Goal: Transaction & Acquisition: Purchase product/service

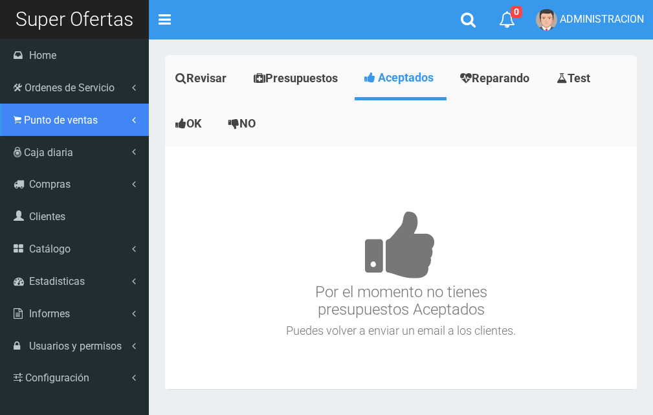
drag, startPoint x: 42, startPoint y: 125, endPoint x: 52, endPoint y: 138, distance: 16.2
click at [43, 126] on link "Punto de ventas" at bounding box center [74, 119] width 149 height 32
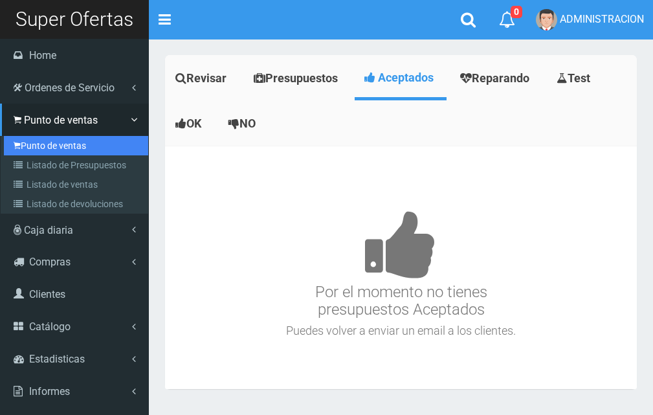
click at [56, 146] on link "Punto de ventas" at bounding box center [76, 145] width 144 height 19
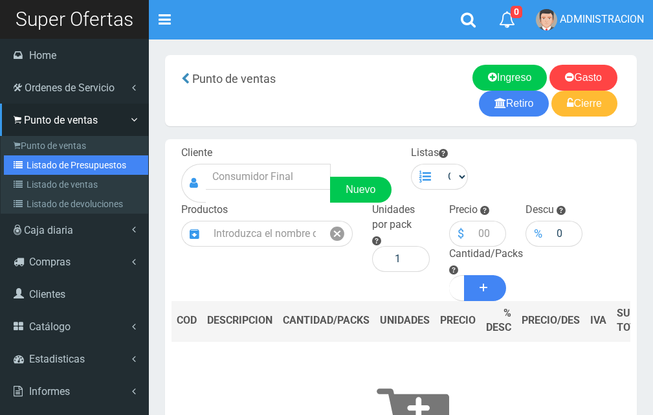
click at [45, 169] on link "Listado de Presupuestos" at bounding box center [76, 164] width 144 height 19
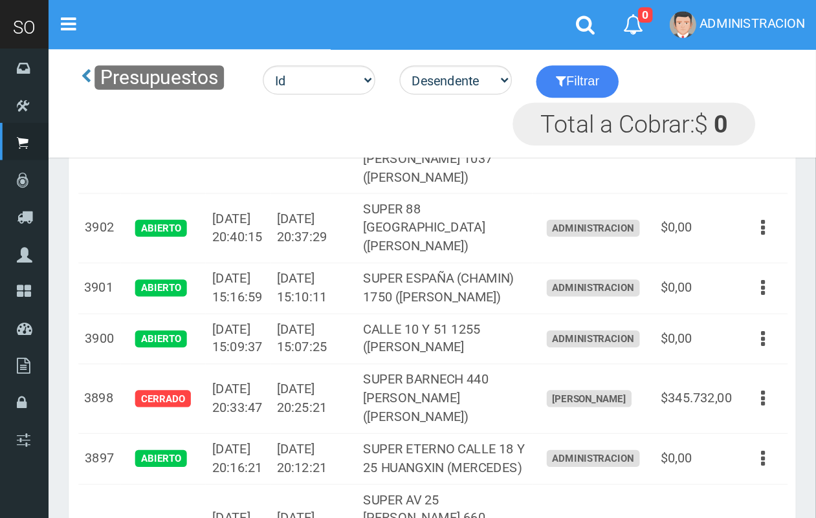
scroll to position [472, 0]
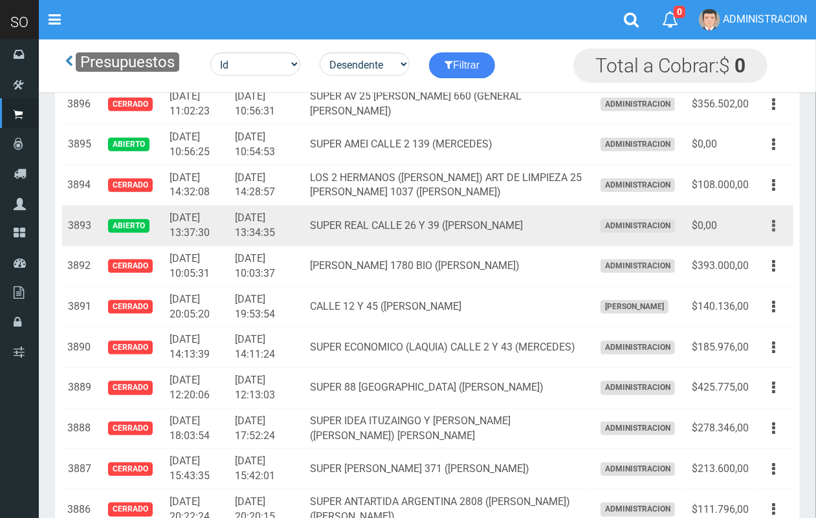
click at [662, 224] on button "button" at bounding box center [773, 226] width 29 height 23
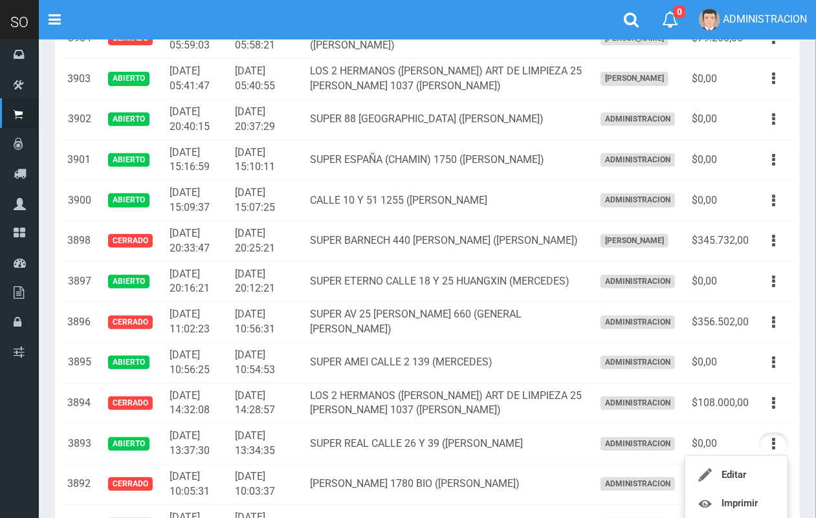
scroll to position [49, 0]
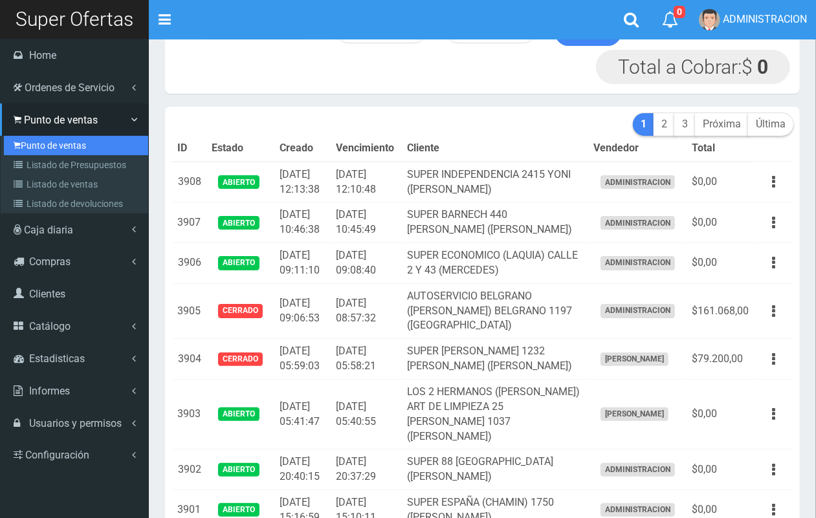
click at [43, 150] on link "Punto de ventas" at bounding box center [76, 145] width 144 height 19
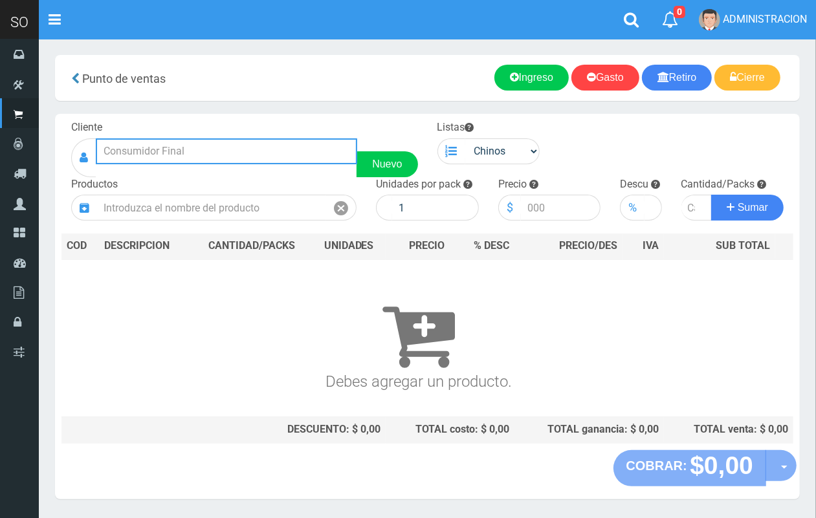
click at [264, 143] on input "text" at bounding box center [226, 151] width 261 height 26
click at [249, 140] on input "text" at bounding box center [226, 151] width 261 height 26
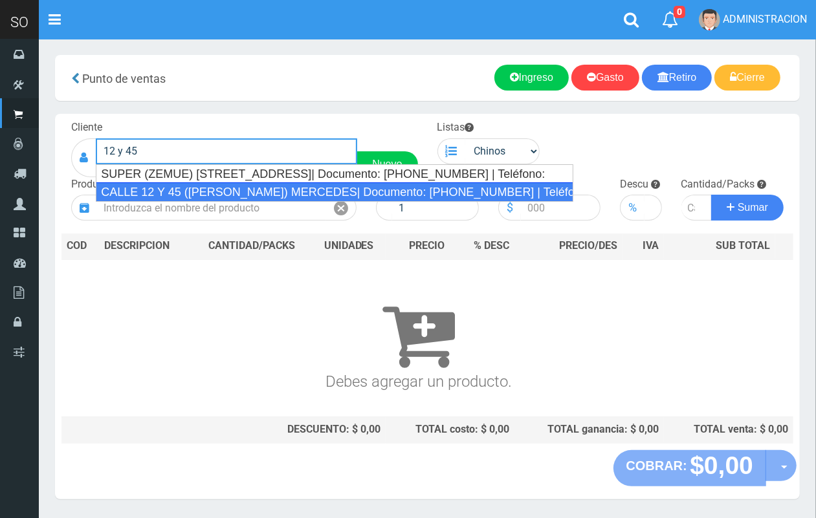
click at [251, 189] on div "CALLE 12 Y 45 (MARTIN) MERCEDES| Documento: 3541653468 | Teléfono:" at bounding box center [334, 191] width 477 height 19
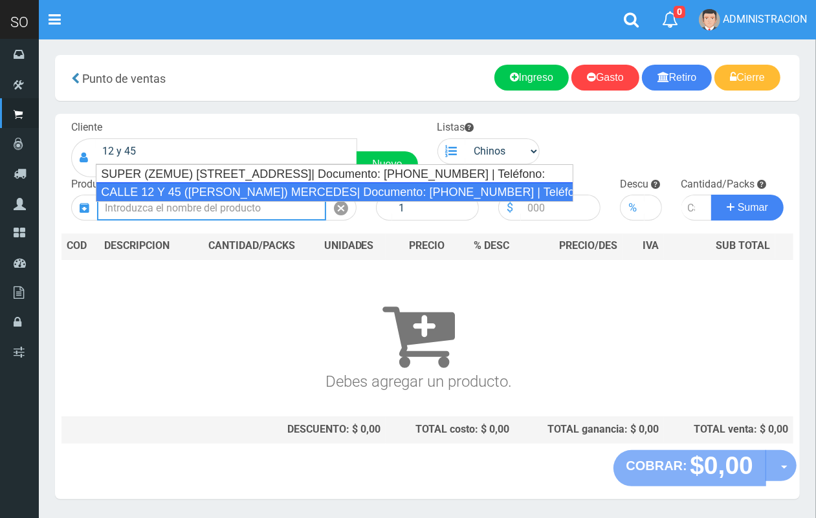
type input "CALLE 12 Y 45 (MARTIN) MERCEDES| Documento: 3541653468 | Teléfono:"
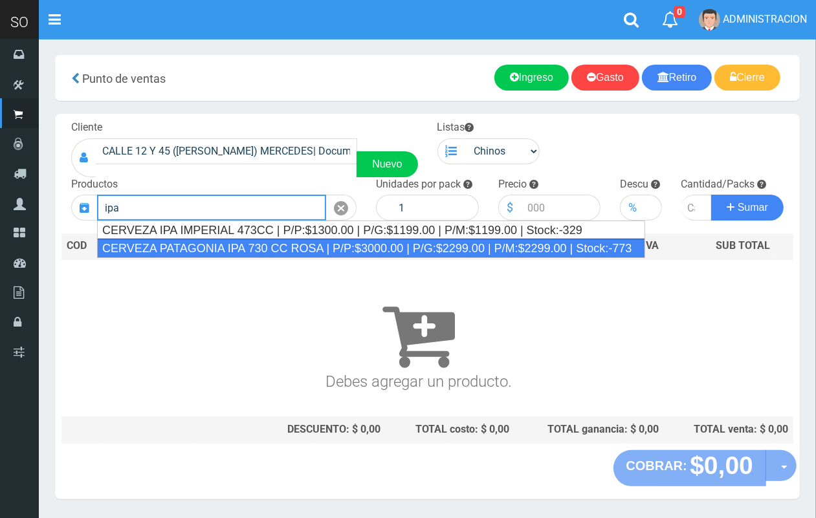
click at [225, 244] on div "CERVEZA PATAGONIA IPA 730 CC ROSA | P/P:$3000.00 | P/G:$2299.00 | P/M:$2299.00 …" at bounding box center [371, 248] width 548 height 19
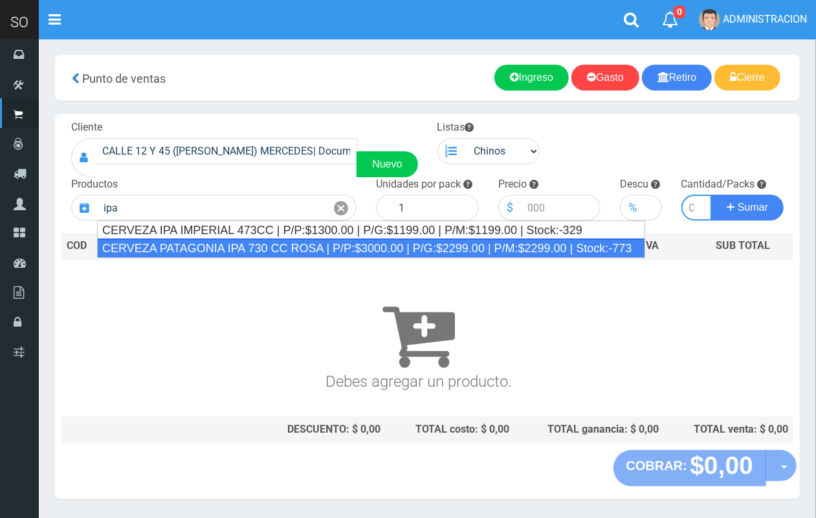
type input "CERVEZA PATAGONIA IPA 730 CC ROSA | P/P:$3000.00 | P/G:$2299.00 | P/M:$2299.00 …"
type input "6"
type input "3000.00"
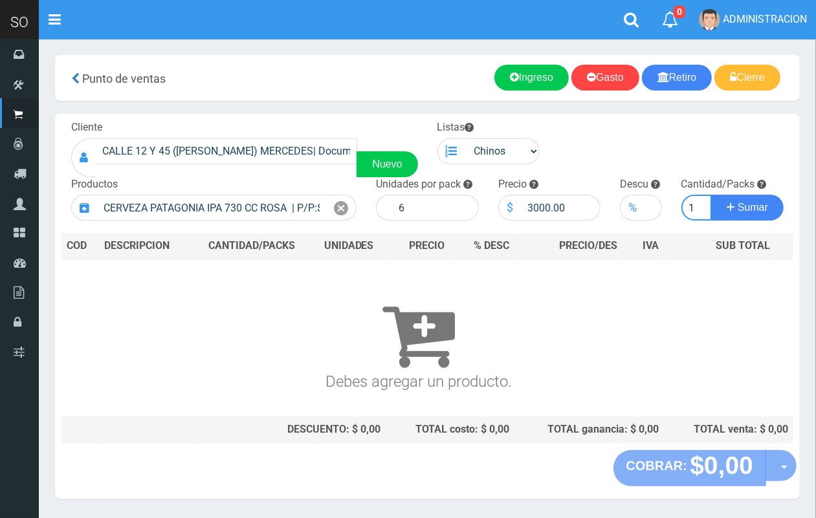
scroll to position [0, 1]
type input "1"
click at [711, 195] on button "Sumar" at bounding box center [747, 208] width 72 height 26
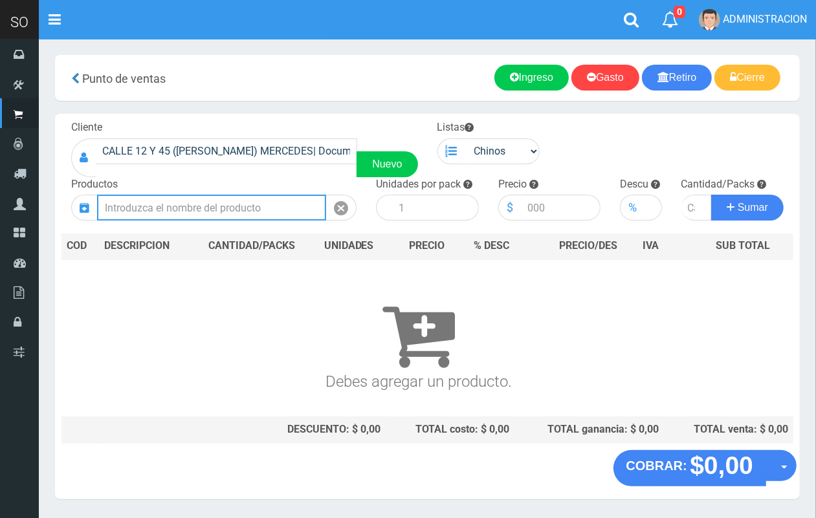
scroll to position [0, 0]
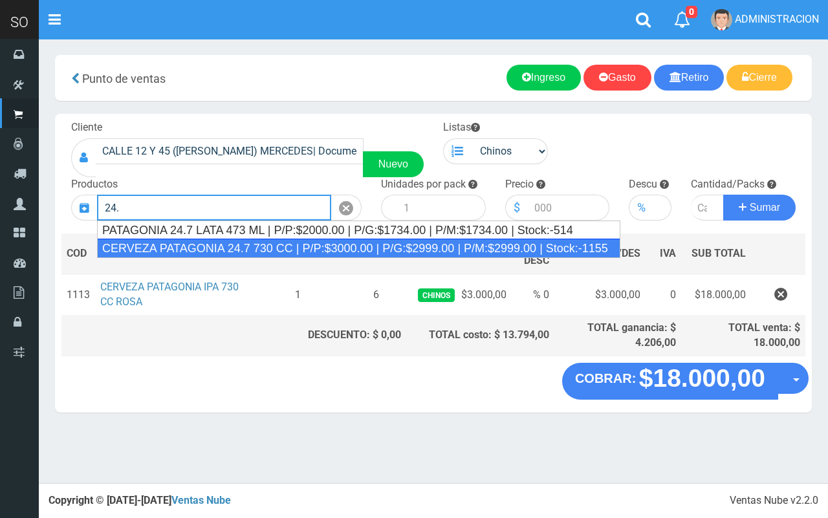
click at [228, 246] on div "CERVEZA PATAGONIA 24.7 730 CC | P/P:$3000.00 | P/G:$2999.00 | P/M:$2999.00 | St…" at bounding box center [358, 248] width 523 height 19
type input "CERVEZA PATAGONIA 24.7 730 CC | P/P:$3000.00 | P/G:$2999.00 | P/M:$2999.00 | St…"
type input "6"
type input "3000.00"
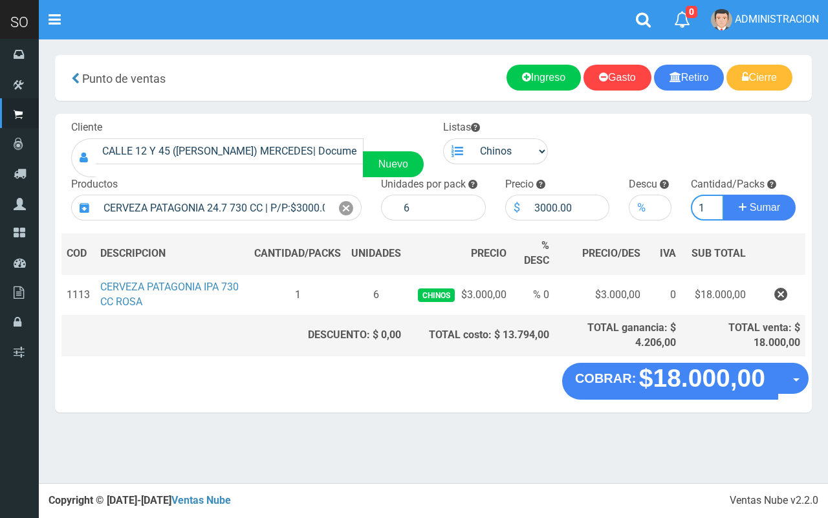
type input "1"
click at [723, 195] on button "Sumar" at bounding box center [759, 208] width 72 height 26
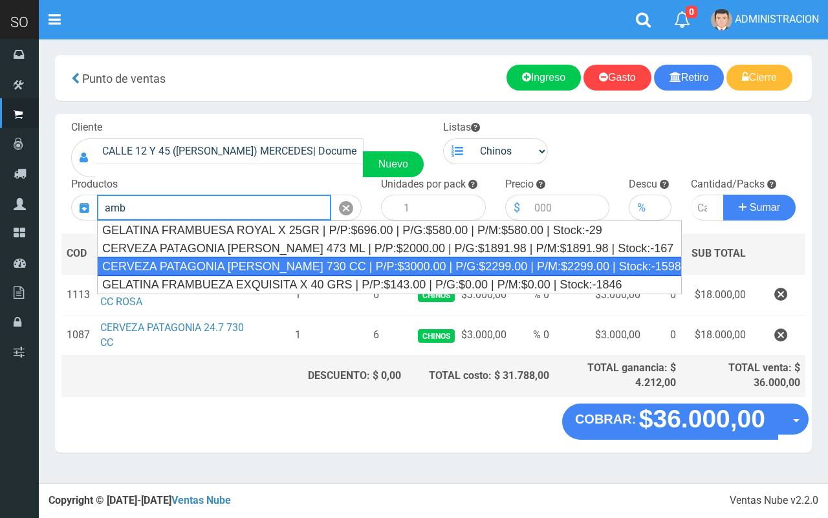
click at [227, 267] on div "CERVEZA PATAGONIA AMBER LAGER 730 CC | P/P:$3000.00 | P/G:$2299.00 | P/M:$2299.…" at bounding box center [389, 266] width 585 height 19
type input "CERVEZA PATAGONIA AMBER LAGER 730 CC | P/P:$3000.00 | P/G:$2299.00 | P/M:$2299.…"
type input "6"
type input "3000.00"
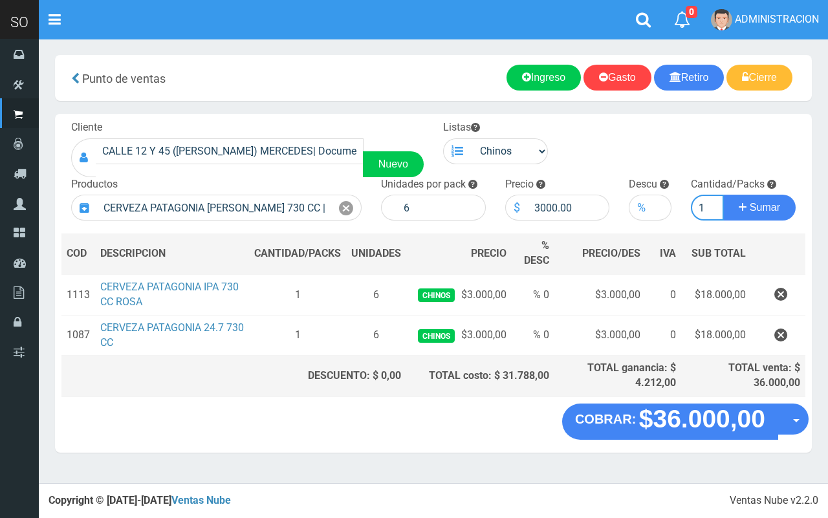
type input "1"
click at [723, 195] on button "Sumar" at bounding box center [759, 208] width 72 height 26
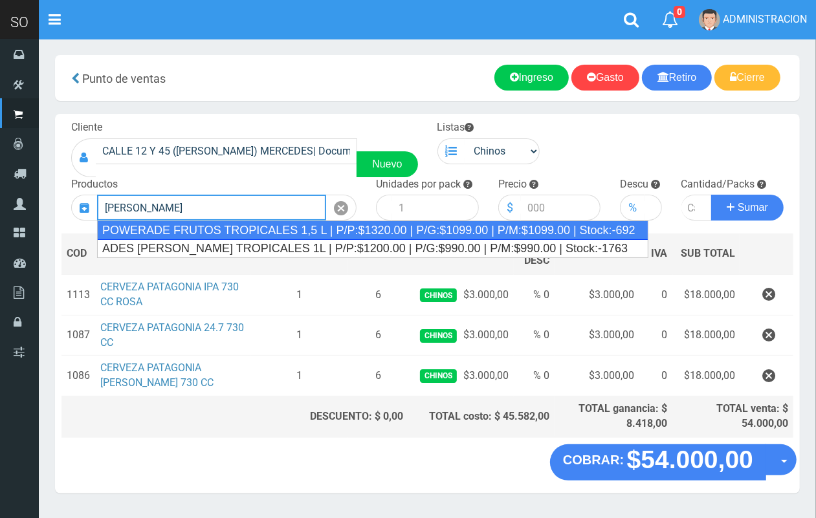
click at [429, 236] on div "POWERADE FRUTOS TROPICALES 1,5 L | P/P:$1320.00 | P/G:$1099.00 | P/M:$1099.00 |…" at bounding box center [372, 230] width 551 height 19
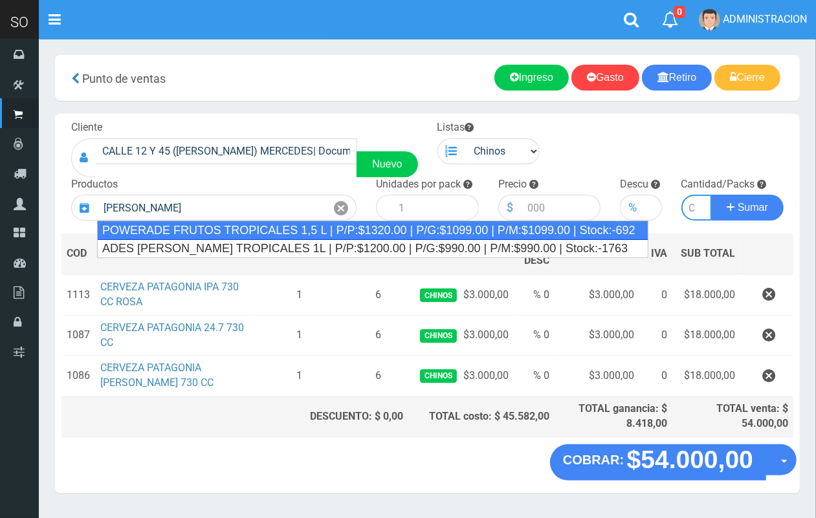
type input "POWERADE FRUTOS TROPICALES 1,5 L | P/P:$1320.00 | P/G:$1099.00 | P/M:$1099.00 |…"
type input "4"
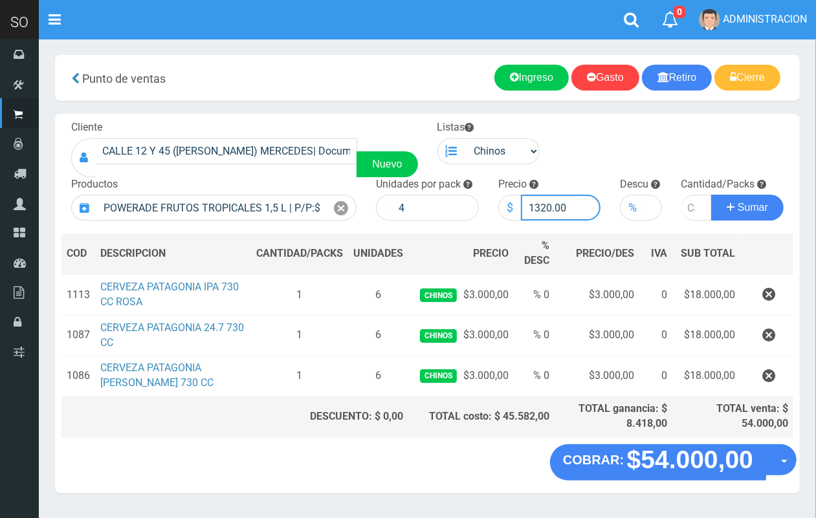
drag, startPoint x: 548, startPoint y: 211, endPoint x: 540, endPoint y: 207, distance: 9.3
click at [540, 207] on input "1320.00" at bounding box center [561, 208] width 80 height 26
type input "1319.00"
click at [687, 208] on input "number" at bounding box center [696, 208] width 31 height 26
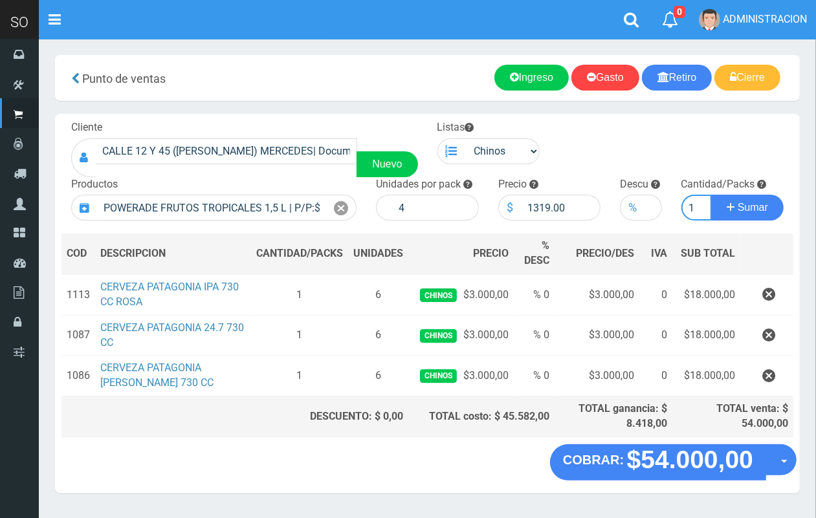
type input "1"
click at [711, 195] on button "Sumar" at bounding box center [747, 208] width 72 height 26
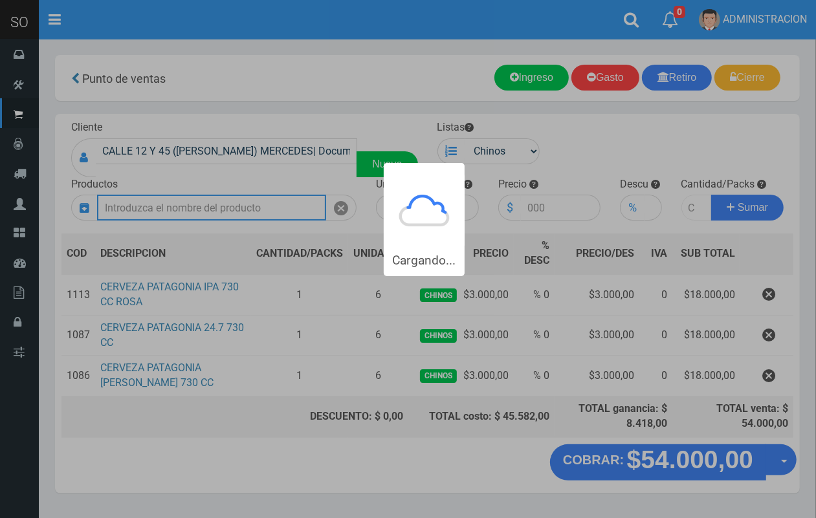
scroll to position [0, 0]
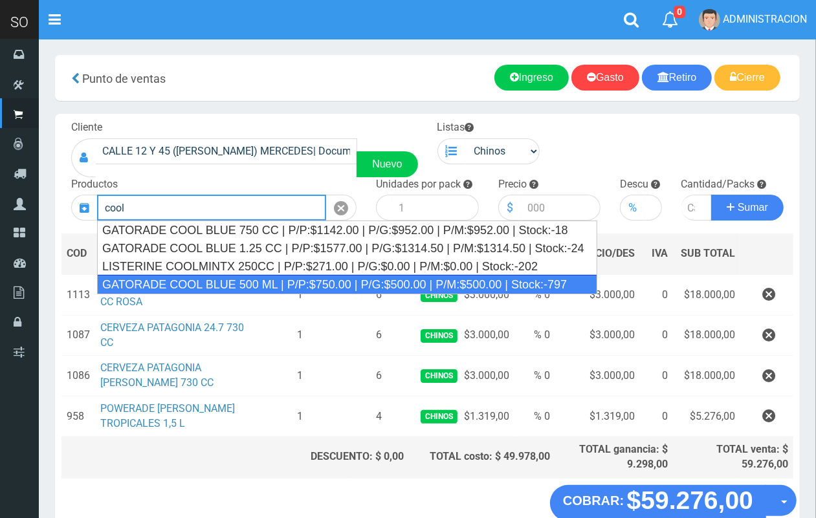
click at [289, 287] on div "GATORADE COOL BLUE 500 ML | P/P:$750.00 | P/G:$500.00 | P/M:$500.00 | Stock:-797" at bounding box center [347, 284] width 500 height 19
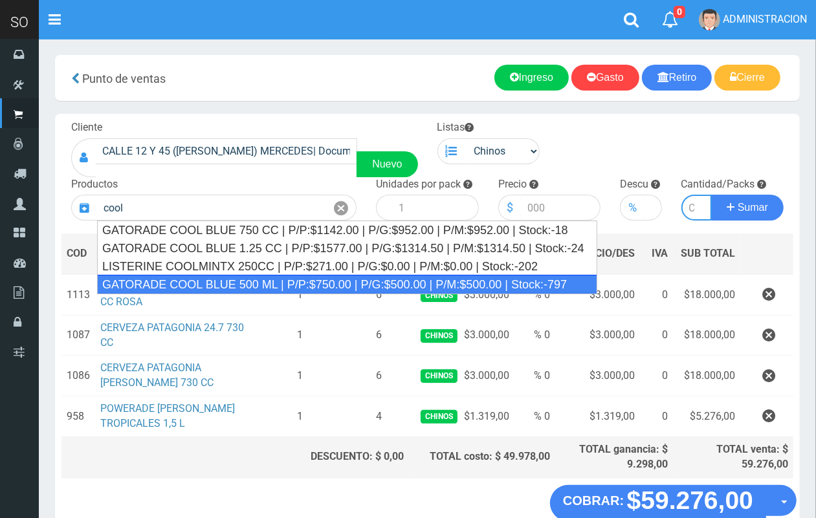
type input "GATORADE COOL BLUE 500 ML | P/P:$750.00 | P/G:$500.00 | P/M:$500.00 | Stock:-797"
type input "6"
type input "750.00"
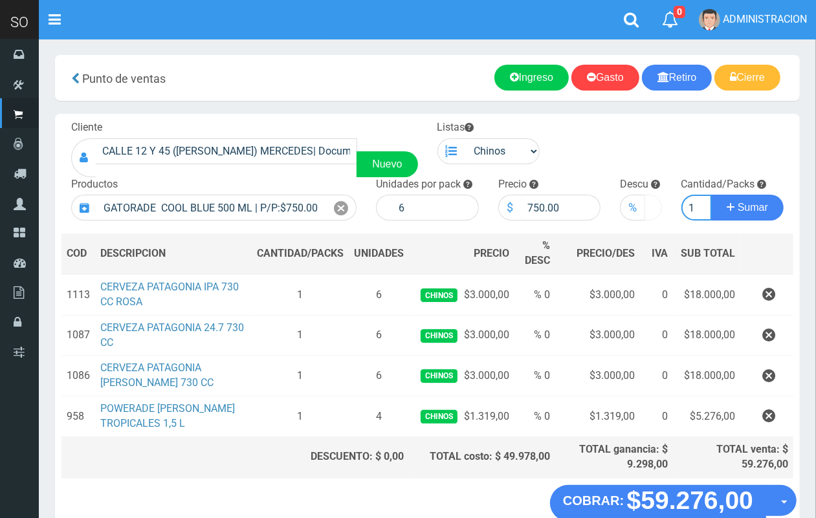
scroll to position [0, 1]
type input "1"
click at [711, 195] on button "Sumar" at bounding box center [747, 208] width 72 height 26
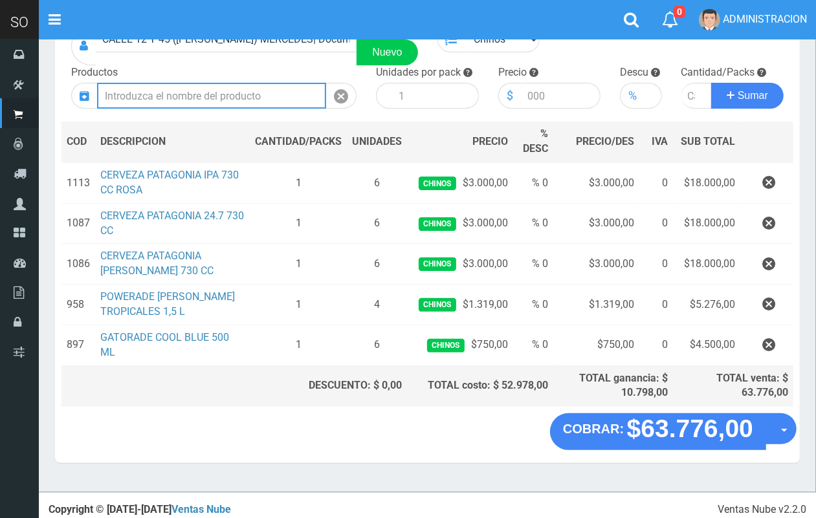
scroll to position [114, 0]
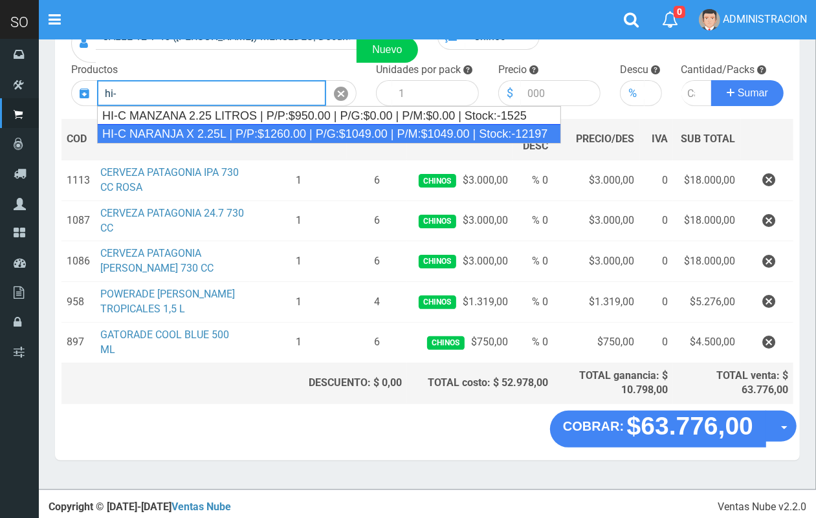
click at [282, 134] on div "HI-C NARANJA X 2.25L | P/P:$1260.00 | P/G:$1049.00 | P/M:$1049.00 | Stock:-12197" at bounding box center [329, 133] width 464 height 19
type input "HI-C NARANJA X 2.25L | P/P:$1260.00 | P/G:$1049.00 | P/M:$1049.00 | Stock:-12197"
type input "6"
type input "1260.00"
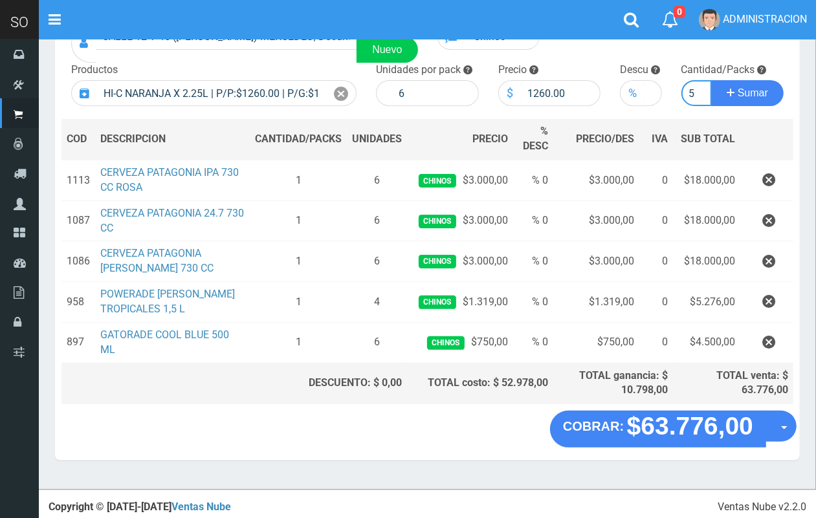
scroll to position [0, 1]
type input "5"
click at [711, 80] on button "Sumar" at bounding box center [747, 93] width 72 height 26
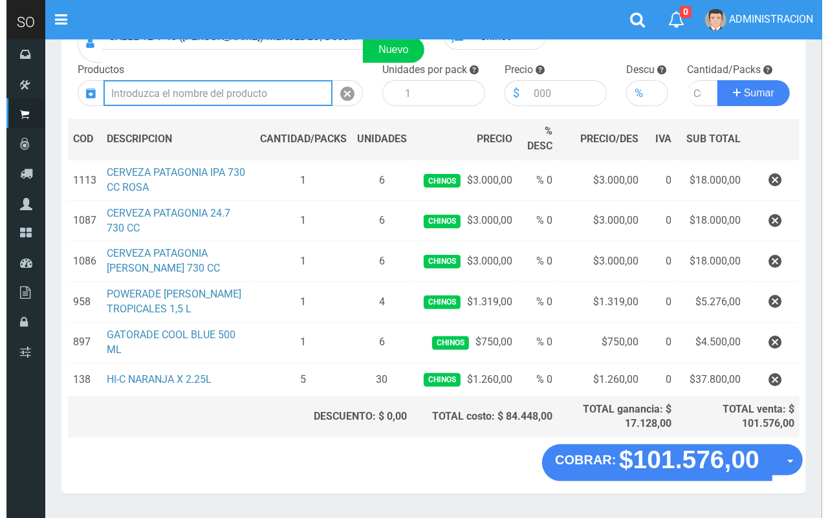
scroll to position [149, 0]
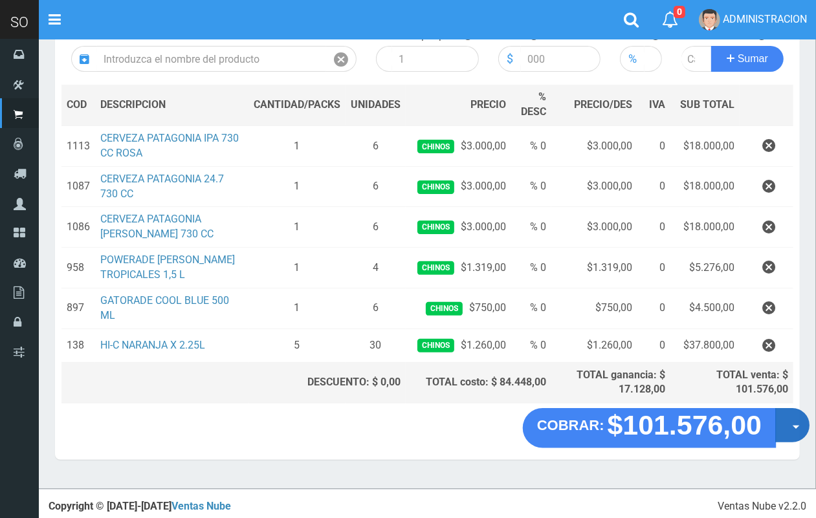
click at [786, 430] on button "Opciones" at bounding box center [792, 425] width 34 height 34
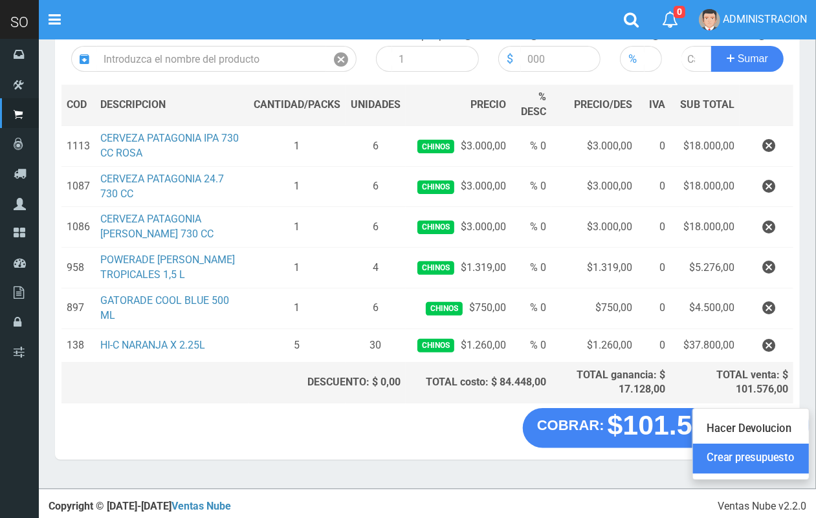
click at [786, 456] on link "Crear presupuesto" at bounding box center [751, 459] width 116 height 30
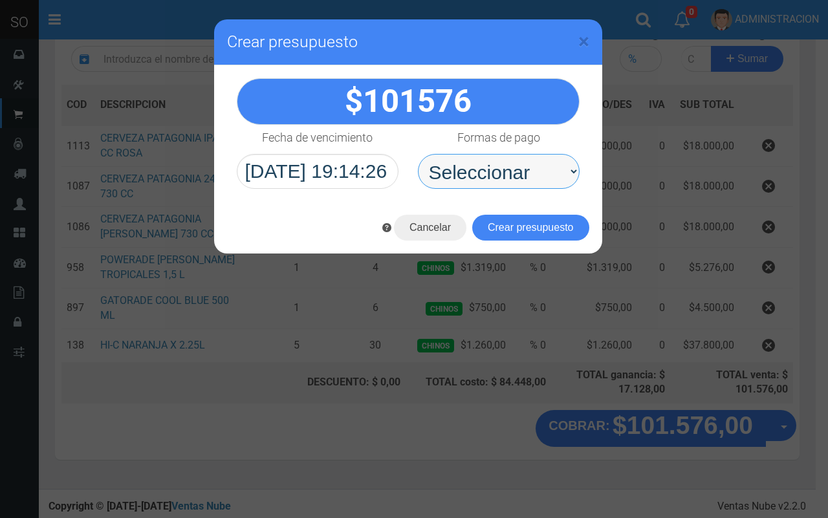
click at [487, 175] on select "Seleccionar Efectivo Tarjeta de Crédito Depósito Débito" at bounding box center [499, 171] width 162 height 35
select select "Efectivo"
click at [418, 154] on select "Seleccionar Efectivo Tarjeta de Crédito Depósito Débito" at bounding box center [499, 171] width 162 height 35
drag, startPoint x: 526, startPoint y: 227, endPoint x: 631, endPoint y: 259, distance: 109.7
click at [526, 226] on button "Crear presupuesto" at bounding box center [530, 228] width 117 height 26
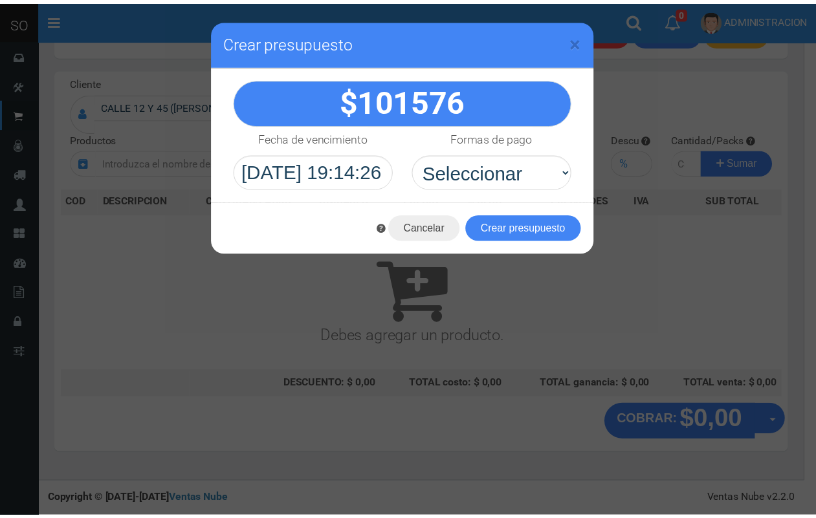
scroll to position [39, 0]
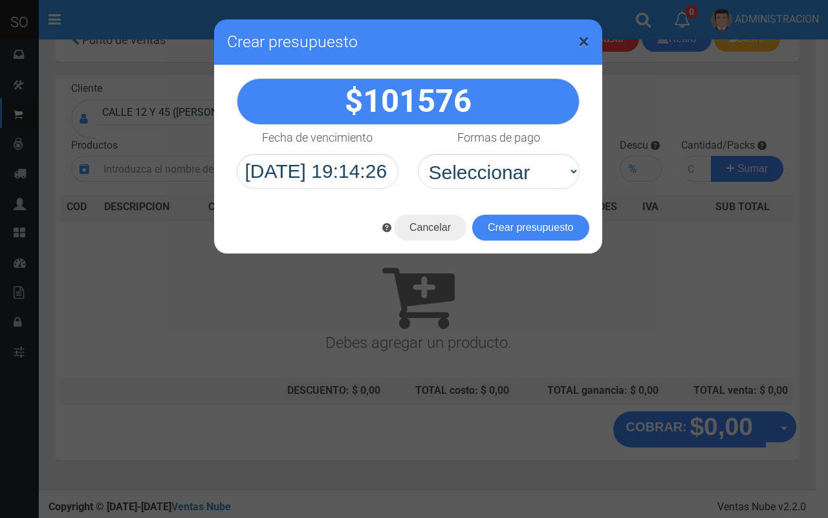
click at [583, 40] on span "×" at bounding box center [583, 41] width 11 height 25
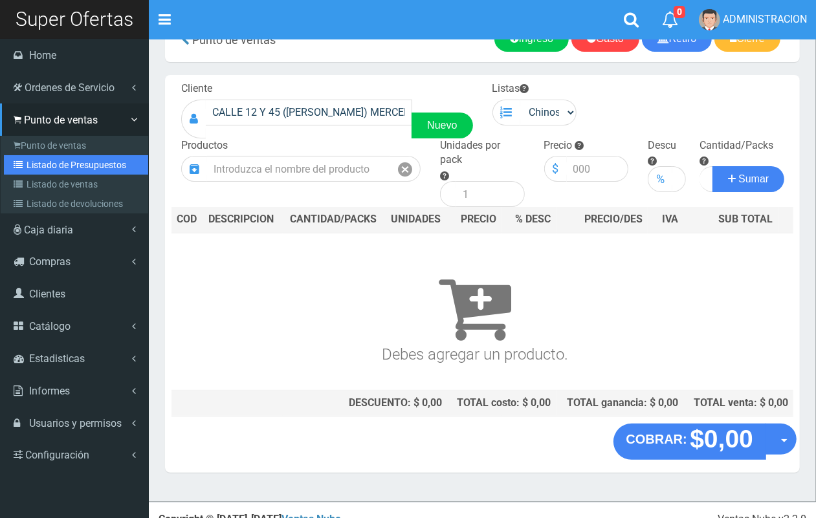
click at [43, 162] on link "Listado de Presupuestos" at bounding box center [76, 164] width 144 height 19
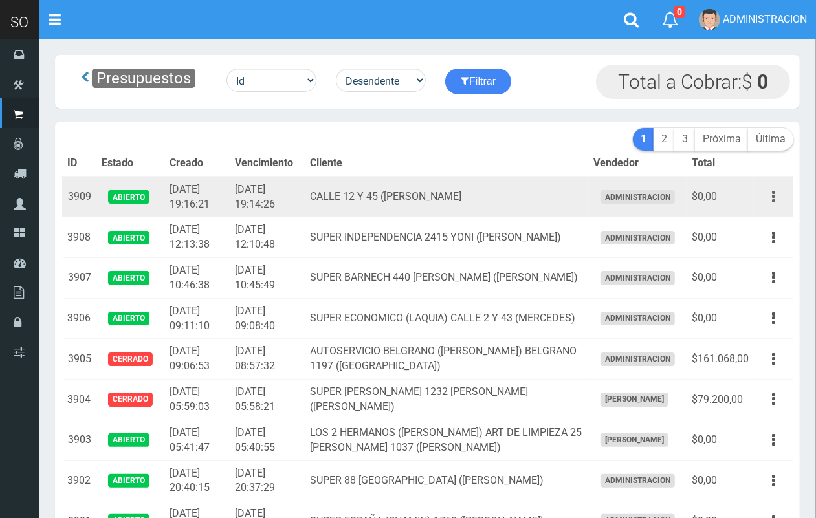
click at [770, 194] on button "button" at bounding box center [773, 197] width 29 height 23
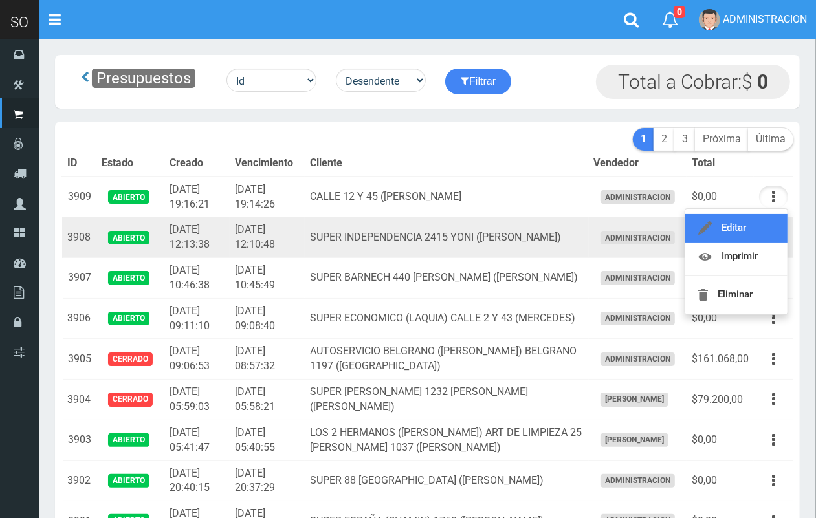
drag, startPoint x: 762, startPoint y: 226, endPoint x: 618, endPoint y: 221, distance: 144.4
click at [761, 227] on link "Editar" at bounding box center [736, 228] width 102 height 28
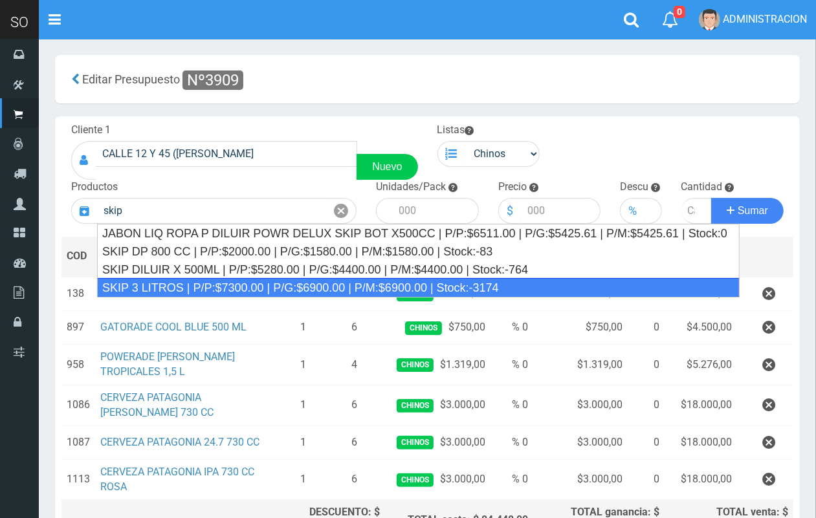
click at [256, 288] on div "SKIP 3 LITROS | P/P:$7300.00 | P/G:$6900.00 | P/M:$6900.00 | Stock:-3174" at bounding box center [418, 287] width 642 height 19
type input "SKIP 3 LITROS | P/P:$7300.00 | P/G:$6900.00 | P/M:$6900.00 | Stock:-3174"
type input "4"
type input "7300.00"
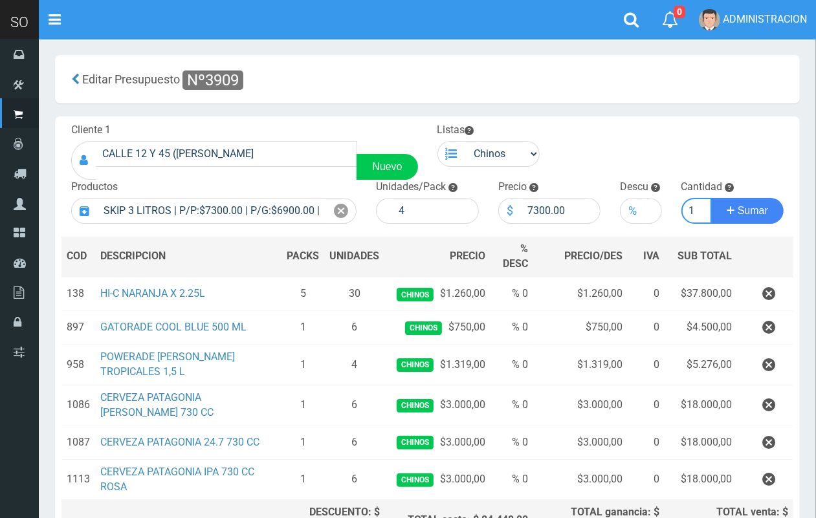
scroll to position [0, 1]
type input "1"
click at [711, 198] on button "Sumar" at bounding box center [747, 211] width 72 height 26
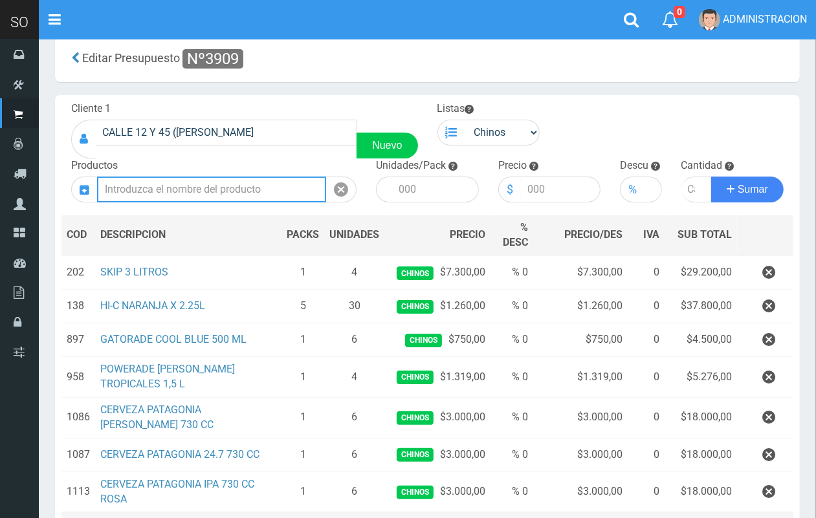
scroll to position [0, 0]
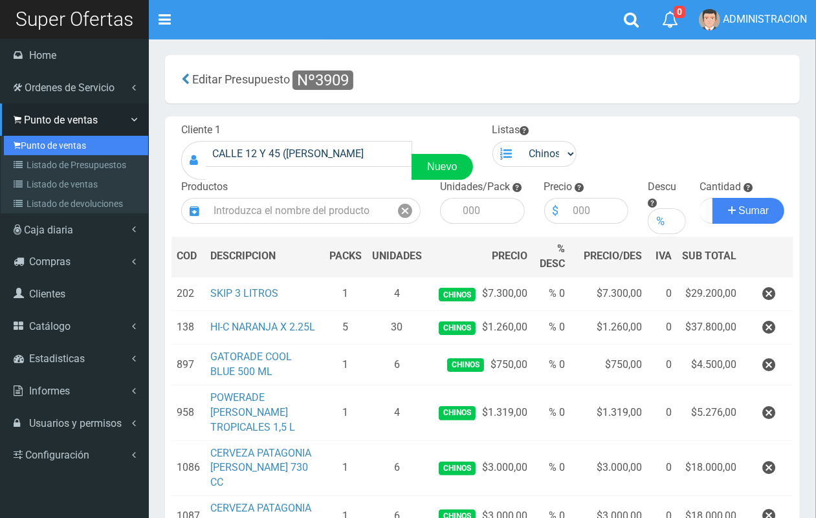
click at [26, 147] on link "Punto de ventas" at bounding box center [76, 145] width 144 height 19
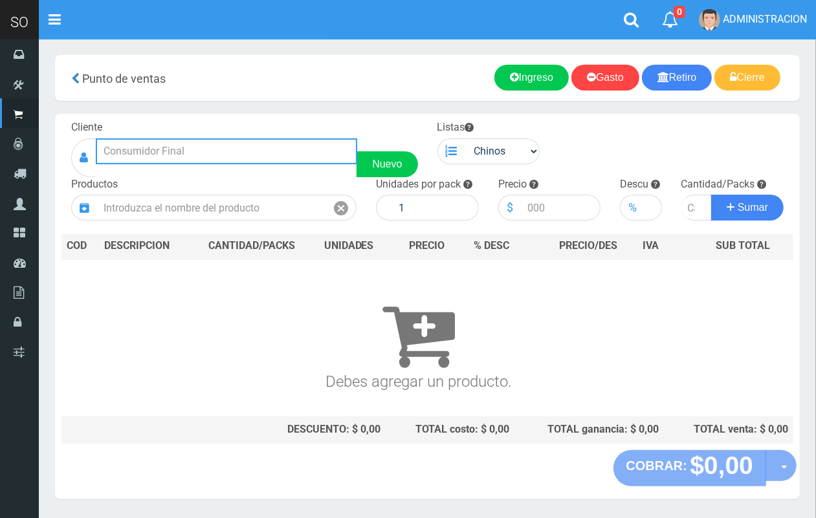
click at [176, 152] on input "text" at bounding box center [226, 151] width 261 height 26
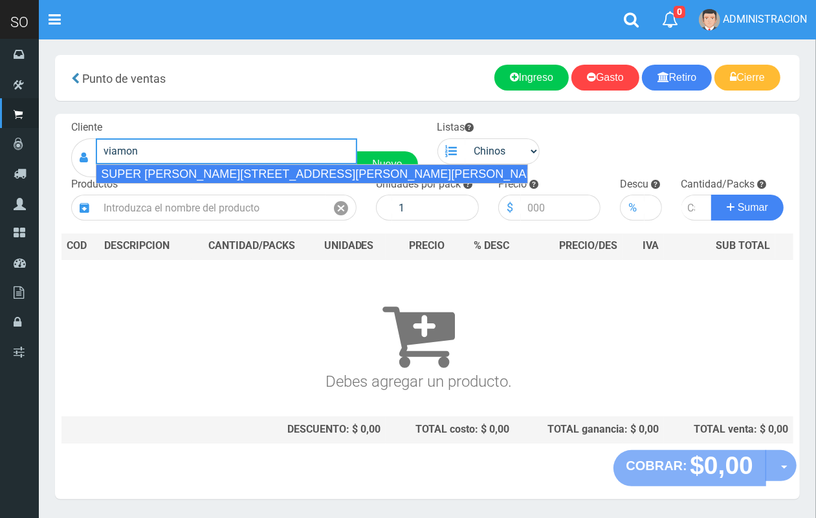
drag, startPoint x: 188, startPoint y: 169, endPoint x: 228, endPoint y: 169, distance: 40.7
click at [188, 170] on div "SUPER VIAMONTE 608(JUAN) (CAMPANA)| Documento: 21555566 | Teléfono:" at bounding box center [312, 173] width 432 height 19
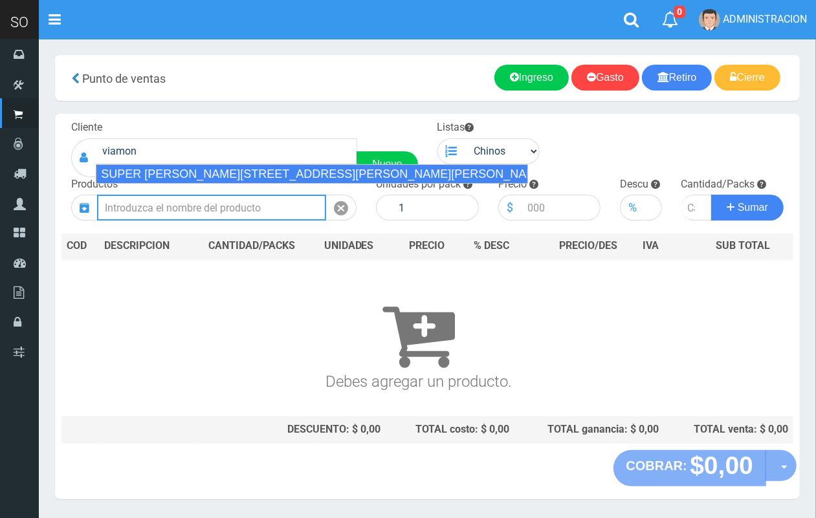
type input "SUPER VIAMONTE 608(JUAN) (CAMPANA)| Documento: 21555566 | Teléfono:"
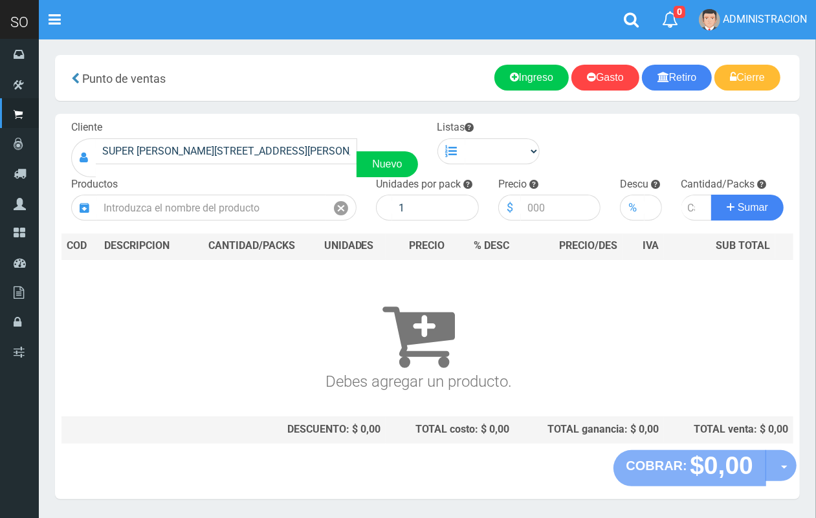
click at [515, 136] on div "Listas Chinos . ." at bounding box center [489, 142] width 122 height 44
click at [506, 162] on select "Chinos . ." at bounding box center [502, 151] width 75 height 26
select select "1"
click at [465, 138] on select "Chinos . ." at bounding box center [502, 151] width 75 height 26
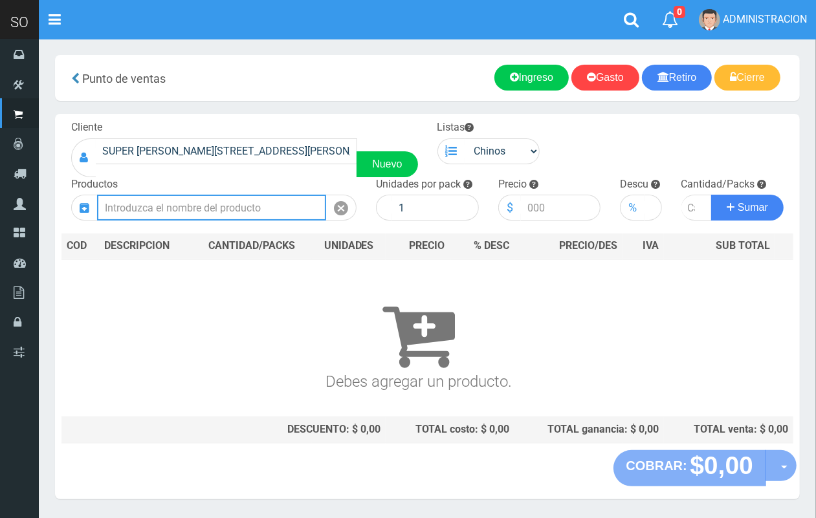
click at [263, 198] on input "text" at bounding box center [211, 208] width 229 height 26
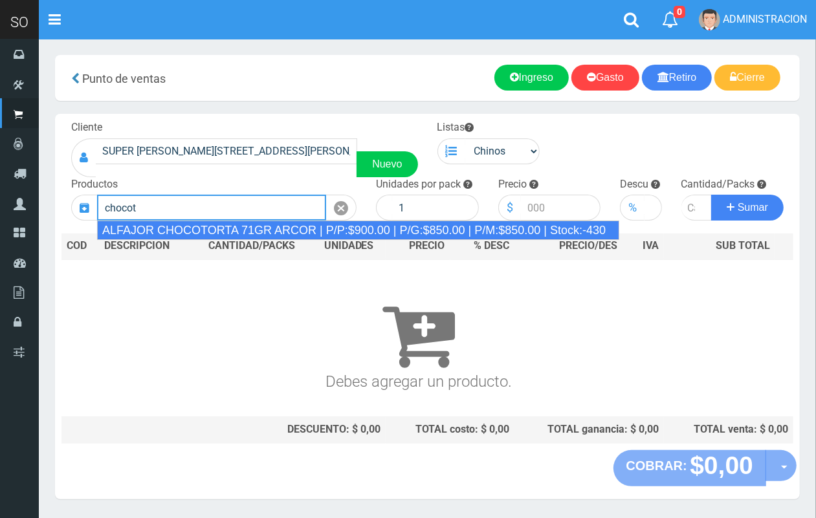
click at [215, 228] on div "ALFAJOR CHOCOTORTA 71GR ARCOR | P/P:$900.00 | P/G:$850.00 | P/M:$850.00 | Stock…" at bounding box center [358, 230] width 522 height 19
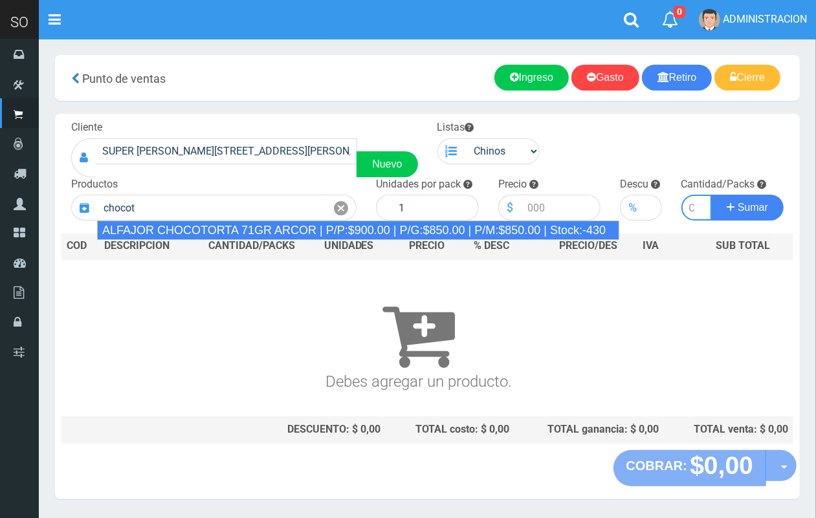
type input "ALFAJOR CHOCOTORTA 71GR ARCOR | P/P:$900.00 | P/G:$850.00 | P/M:$850.00 | Stock…"
type input "21"
type input "900.00"
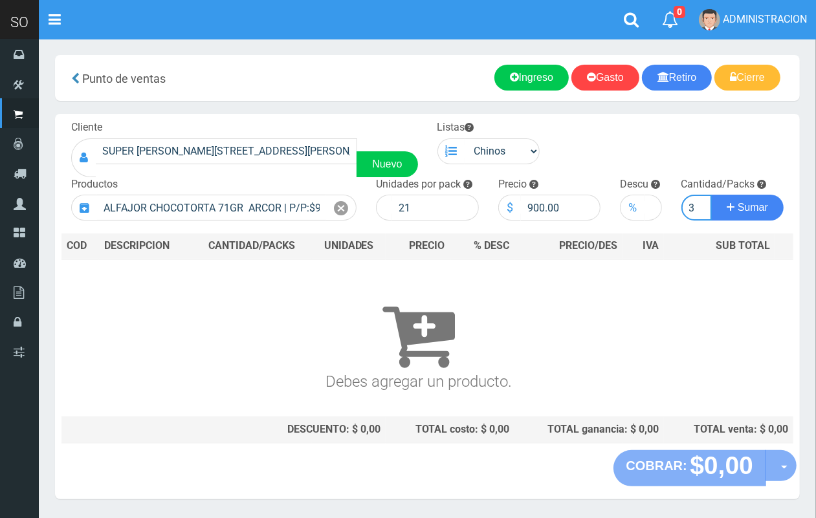
scroll to position [0, 1]
type input "3"
click at [711, 195] on button "Sumar" at bounding box center [747, 208] width 72 height 26
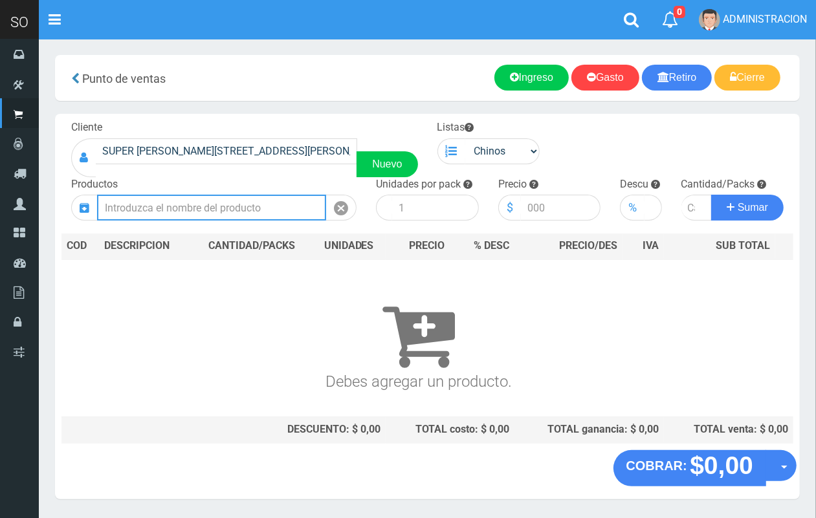
scroll to position [0, 0]
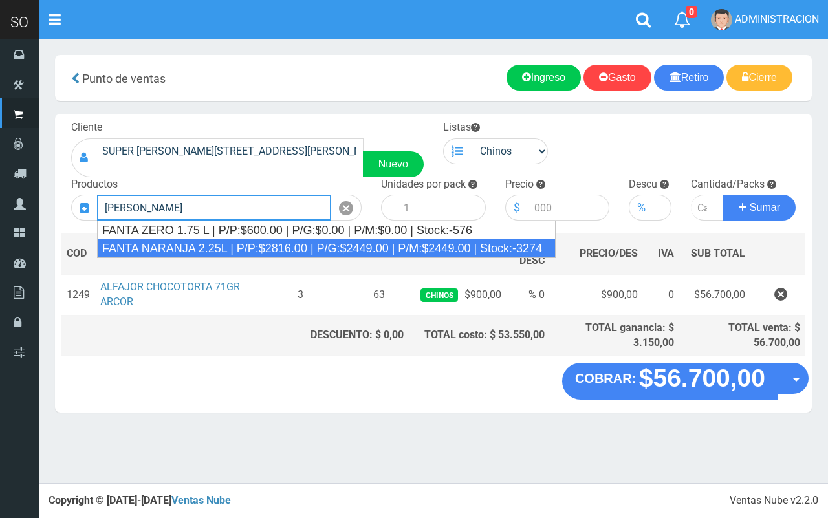
click at [309, 247] on div "FANTA NARANJA 2.25L | P/P:$2816.00 | P/G:$2449.00 | P/M:$2449.00 | Stock:-3274" at bounding box center [326, 248] width 459 height 19
type input "FANTA NARANJA 2.25L | P/P:$2816.00 | P/G:$2449.00 | P/M:$2449.00 | Stock:-3274"
type input "8"
type input "2816.00"
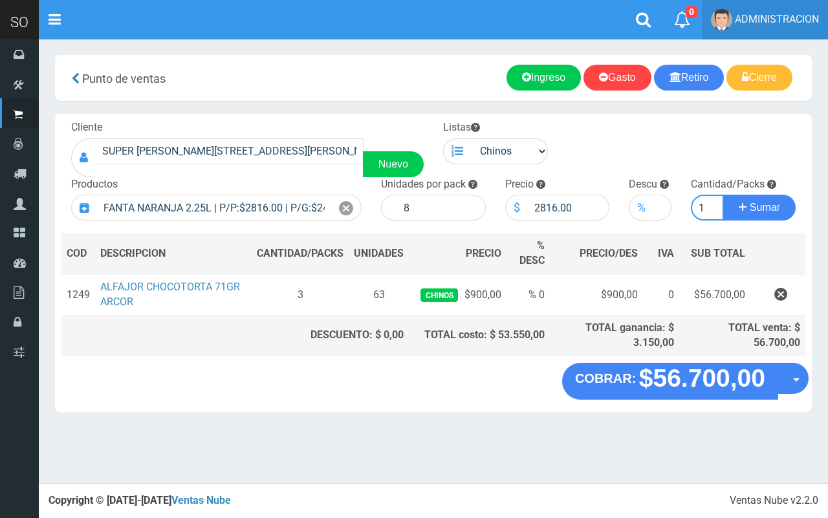
type input "1"
click at [723, 195] on button "Sumar" at bounding box center [759, 208] width 72 height 26
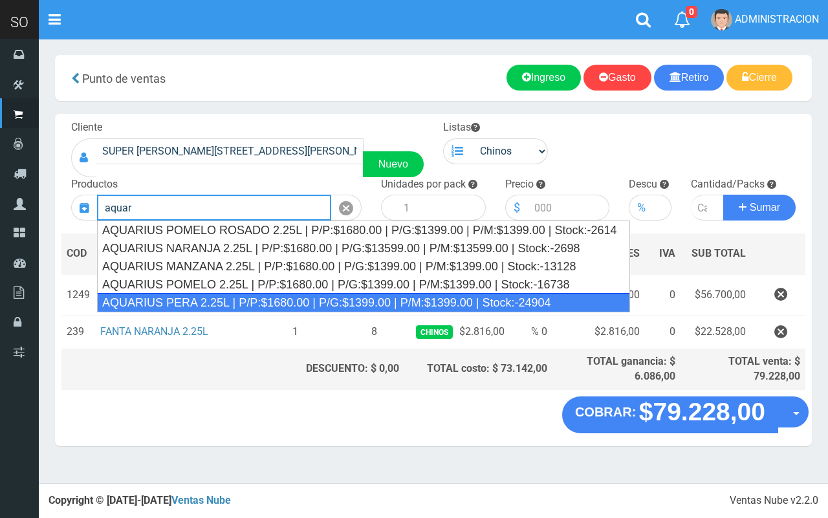
drag, startPoint x: 318, startPoint y: 299, endPoint x: 233, endPoint y: 6, distance: 305.0
click at [319, 298] on div "AQUARIUS PERA 2.25L | P/P:$1680.00 | P/G:$1399.00 | P/M:$1399.00 | Stock:-24904" at bounding box center [363, 302] width 533 height 19
type input "AQUARIUS PERA 2.25L | P/P:$1680.00 | P/G:$1399.00 | P/M:$1399.00 | Stock:-24904"
type input "6"
type input "1680.00"
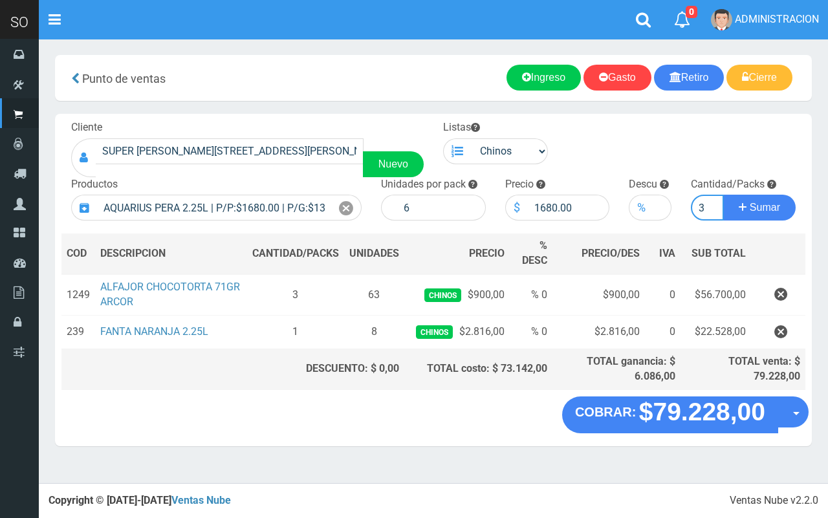
type input "3"
click at [723, 195] on button "Sumar" at bounding box center [759, 208] width 72 height 26
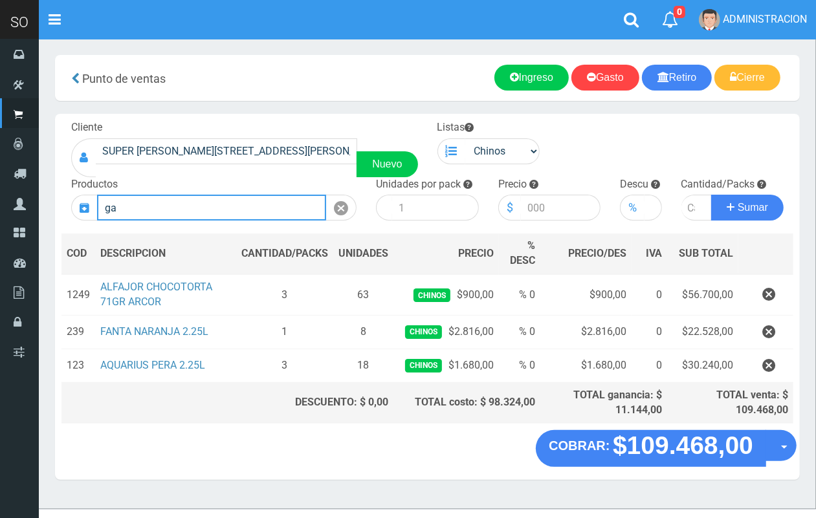
type input "g"
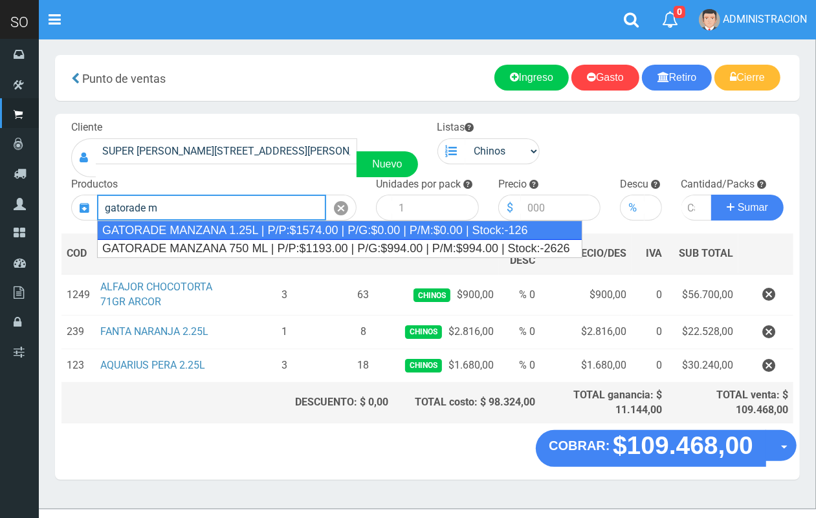
click at [316, 232] on div "GATORADE MANZANA 1.25L | P/P:$1574.00 | P/G:$0.00 | P/M:$0.00 | Stock:-126" at bounding box center [339, 230] width 485 height 19
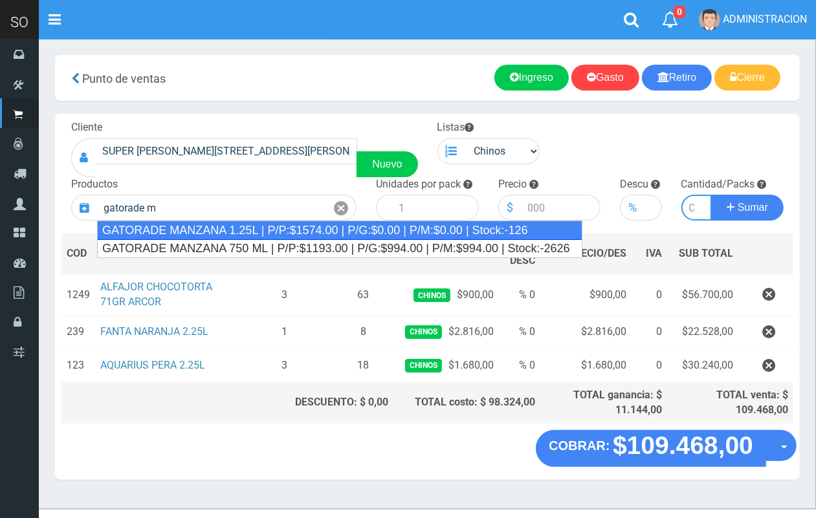
type input "GATORADE MANZANA 1.25L | P/P:$1574.00 | P/G:$0.00 | P/M:$0.00 | Stock:-126"
type input "6"
type input "1574.00"
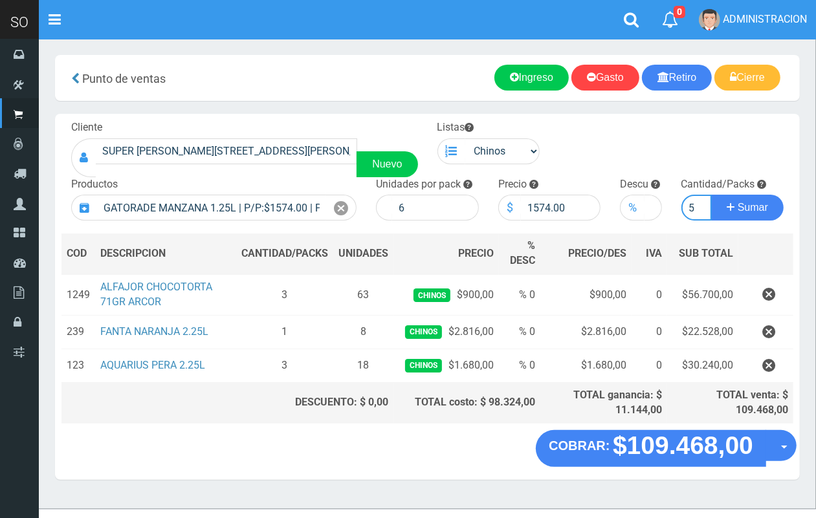
scroll to position [0, 1]
type input "5"
click at [711, 195] on button "Sumar" at bounding box center [747, 208] width 72 height 26
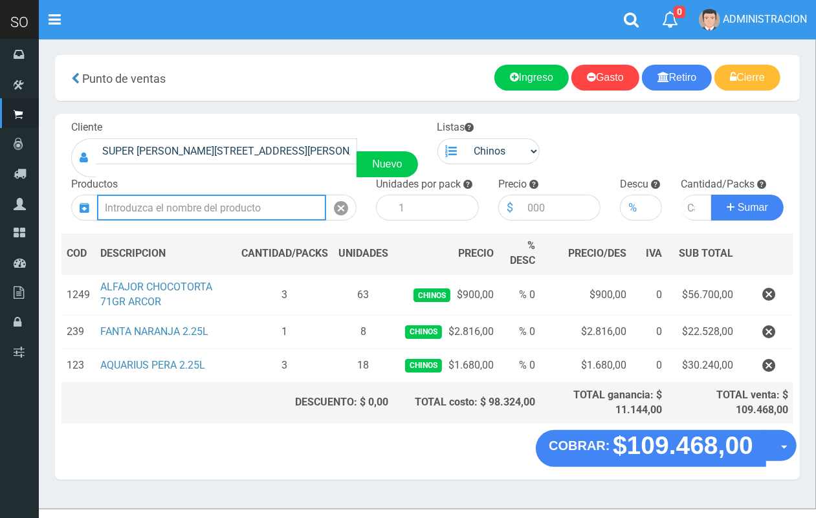
scroll to position [0, 0]
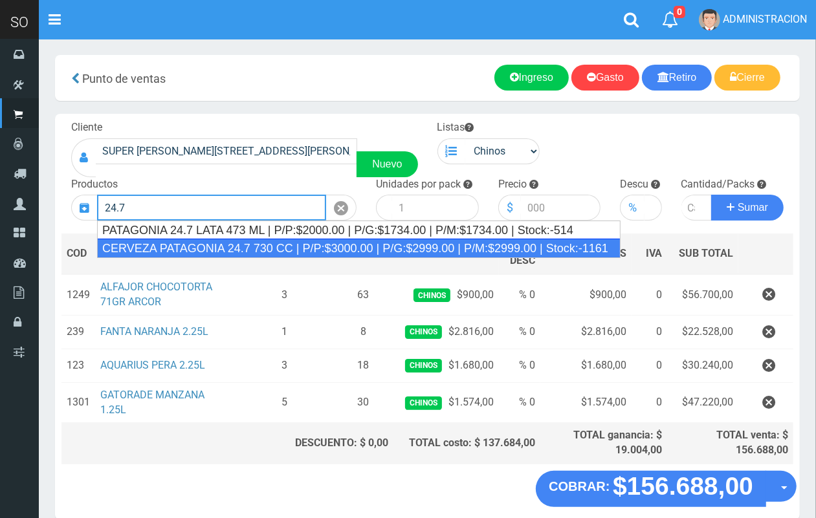
click at [314, 247] on div "CERVEZA PATAGONIA 24.7 730 CC | P/P:$3000.00 | P/G:$2999.00 | P/M:$2999.00 | St…" at bounding box center [358, 248] width 523 height 19
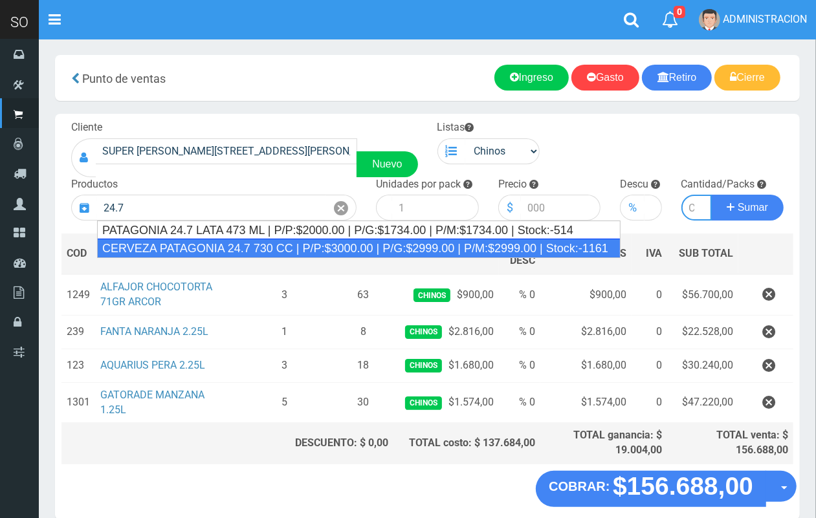
type input "CERVEZA PATAGONIA 24.7 730 CC | P/P:$3000.00 | P/G:$2999.00 | P/M:$2999.00 | St…"
type input "6"
type input "3000.00"
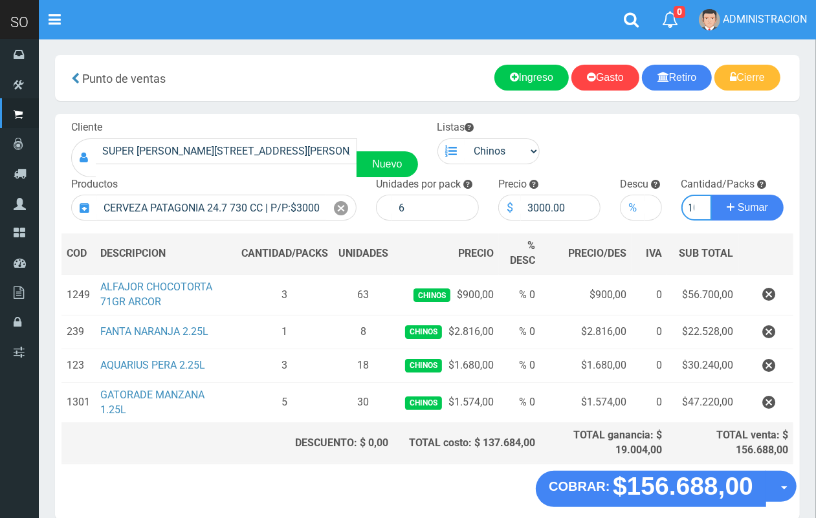
scroll to position [0, 7]
type input "10"
click at [711, 195] on button "Sumar" at bounding box center [747, 208] width 72 height 26
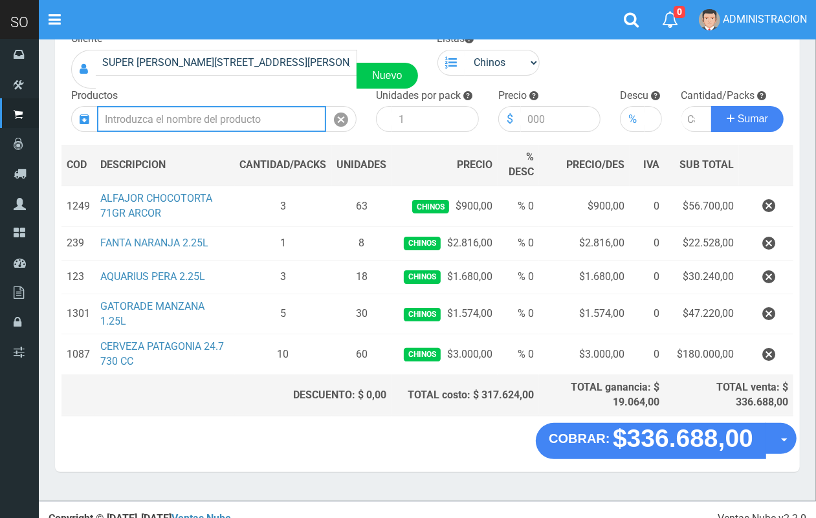
scroll to position [92, 0]
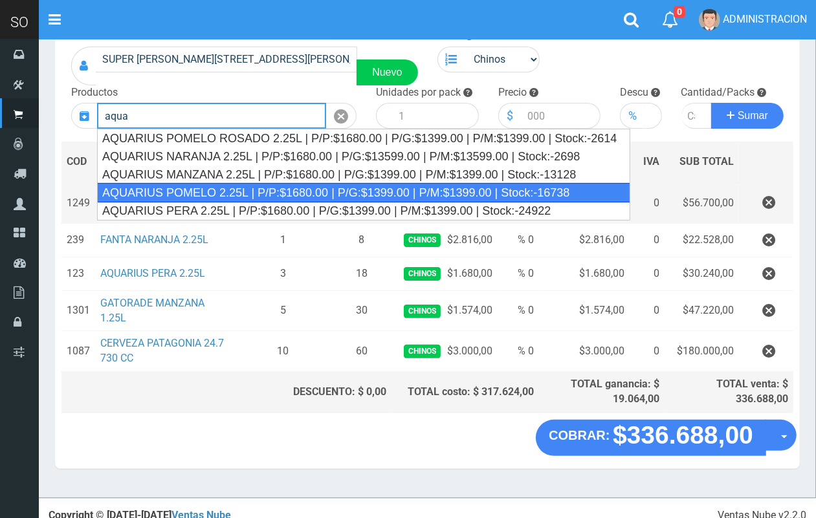
click at [385, 189] on div "AQUARIUS POMELO 2.25L | P/P:$1680.00 | P/G:$1399.00 | P/M:$1399.00 | Stock:-167…" at bounding box center [363, 192] width 533 height 19
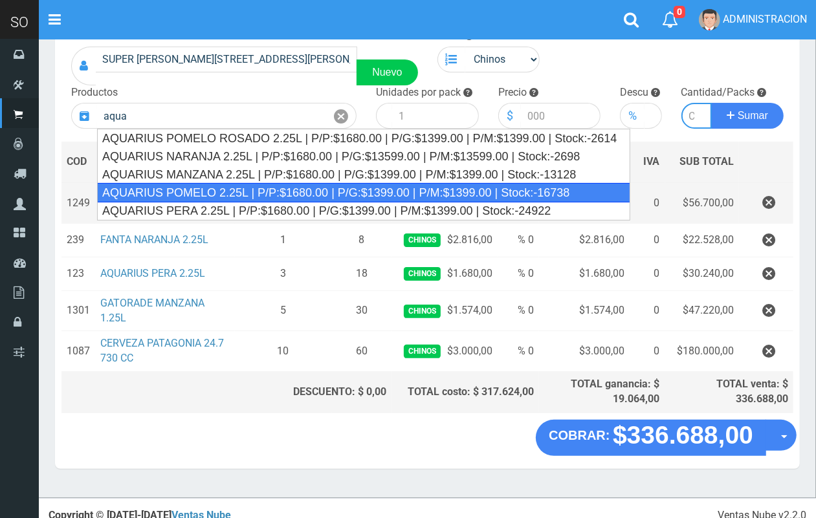
type input "AQUARIUS POMELO 2.25L | P/P:$1680.00 | P/G:$1399.00 | P/M:$1399.00 | Stock:-167…"
type input "6"
type input "1680.00"
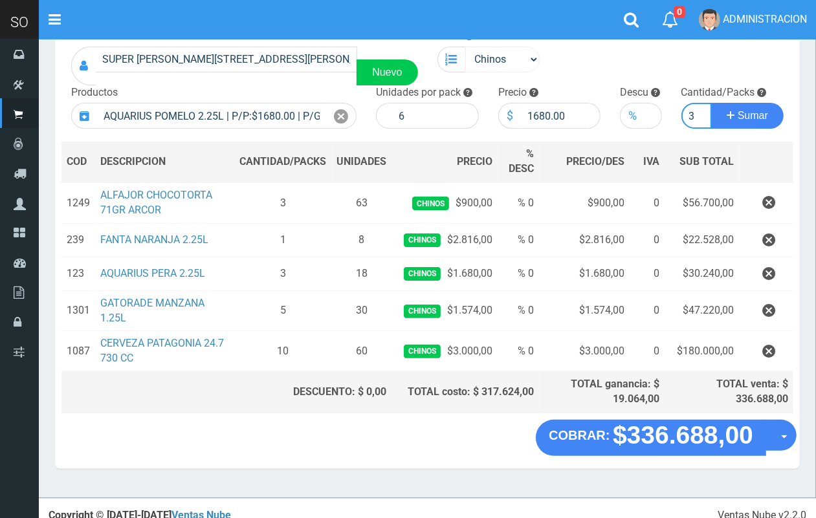
scroll to position [0, 1]
type input "3"
click at [711, 103] on button "Sumar" at bounding box center [747, 116] width 72 height 26
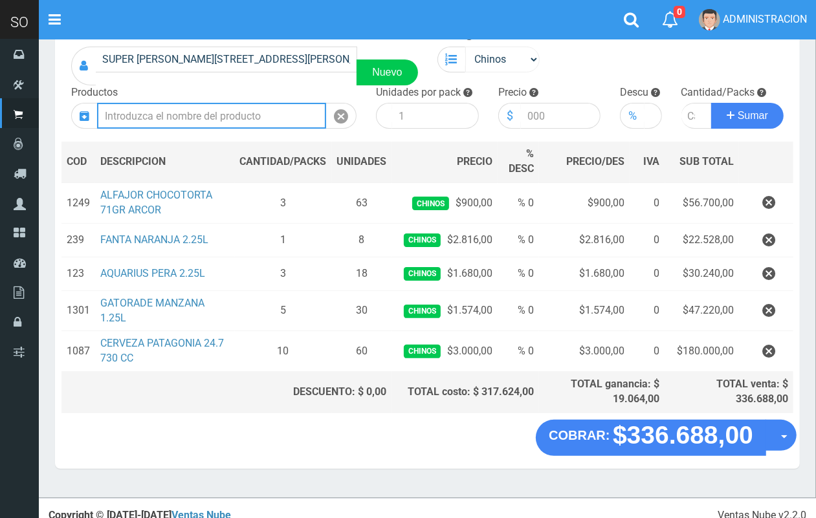
scroll to position [0, 0]
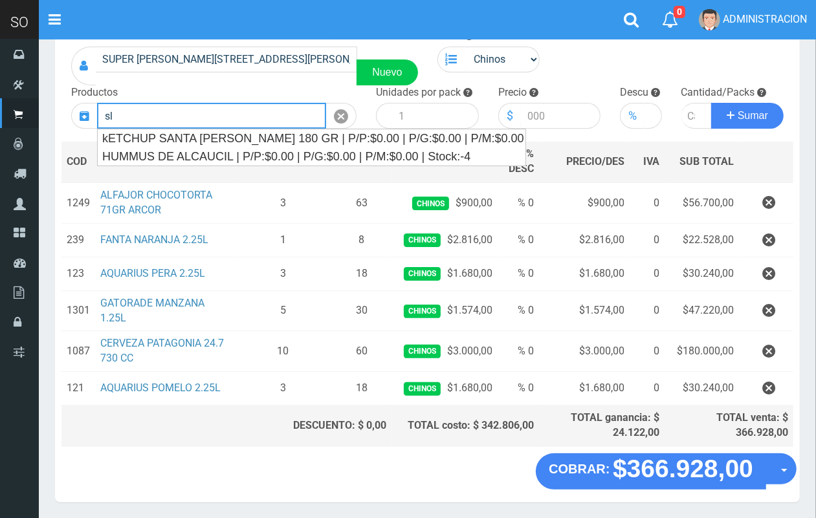
type input "s"
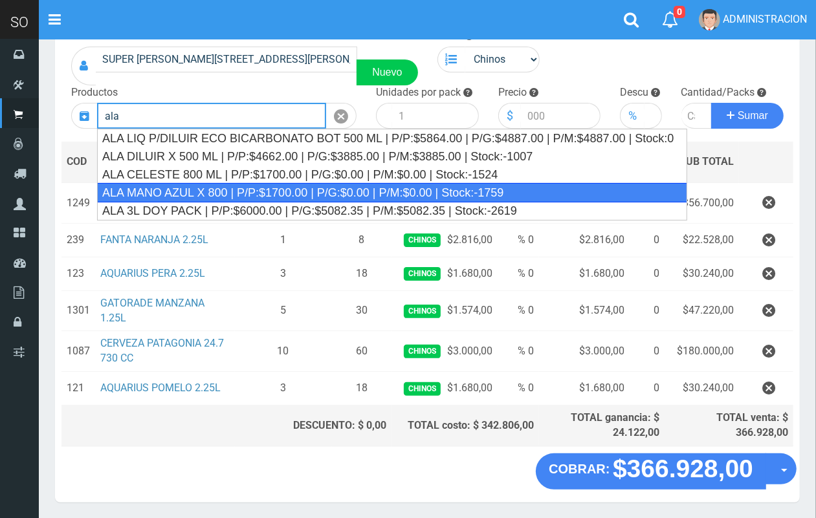
click at [321, 192] on div "ALA MANO AZUL X 800 | P/P:$1700.00 | P/G:$0.00 | P/M:$0.00 | Stock:-1759" at bounding box center [392, 192] width 590 height 19
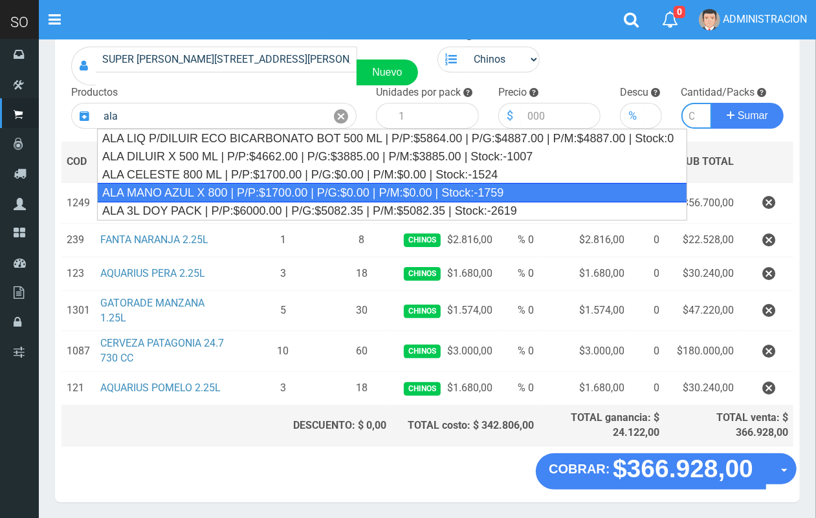
type input "ALA MANO AZUL X 800 | P/P:$1700.00 | P/G:$0.00 | P/M:$0.00 | Stock:-1759"
type input "12"
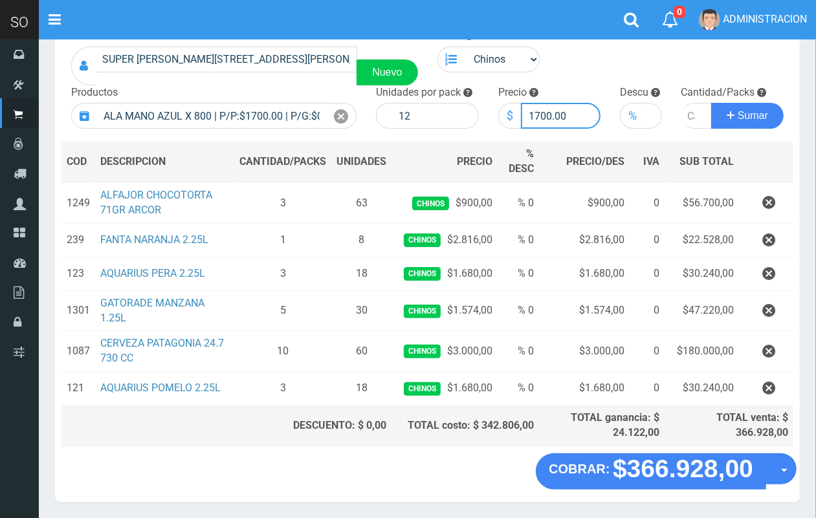
click at [539, 114] on input "1700.00" at bounding box center [561, 116] width 80 height 26
type input "1600.00"
click at [687, 107] on input "number" at bounding box center [696, 116] width 31 height 26
type input "5"
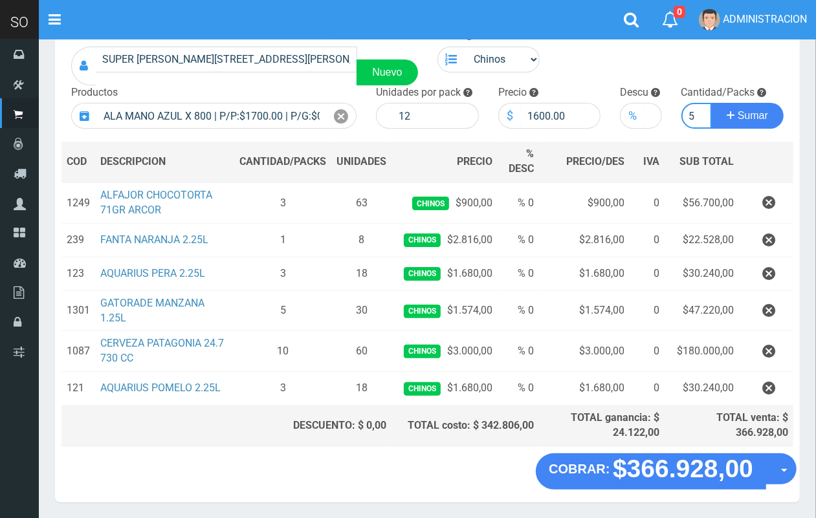
click at [711, 103] on button "Sumar" at bounding box center [747, 116] width 72 height 26
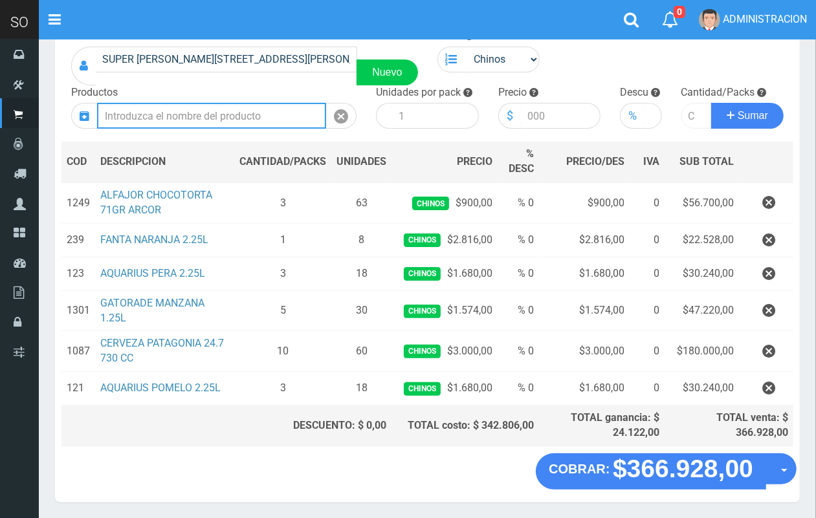
scroll to position [0, 0]
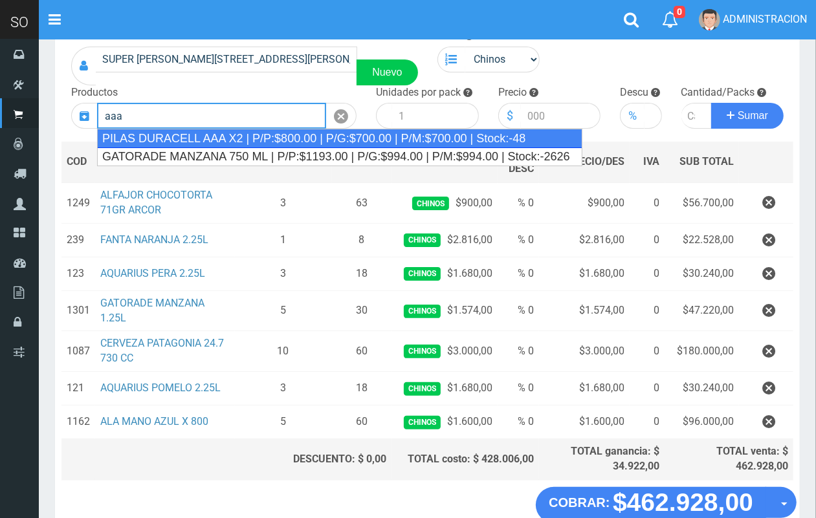
click at [204, 140] on div "PILAS DURACELL AAA X2 | P/P:$800.00 | P/G:$700.00 | P/M:$700.00 | Stock:-48" at bounding box center [339, 138] width 485 height 19
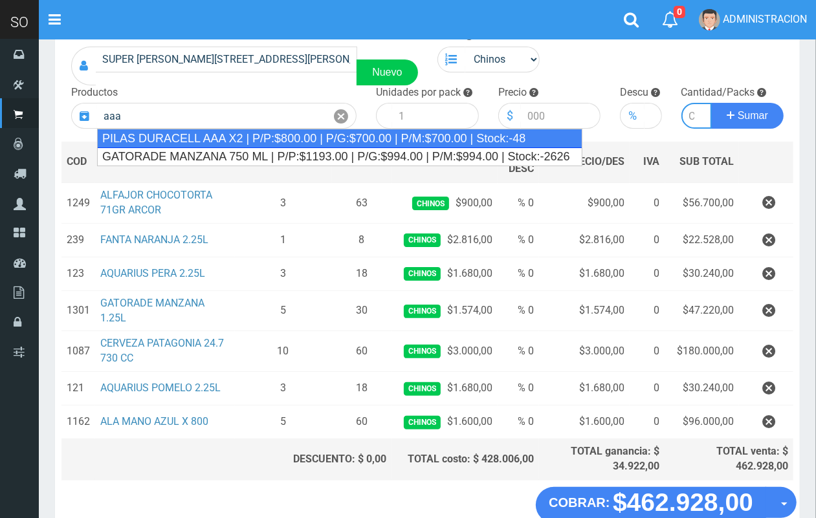
type input "PILAS DURACELL AAA X2 | P/P:$800.00 | P/G:$700.00 | P/M:$700.00 | Stock:-48"
type input "12"
type input "800.00"
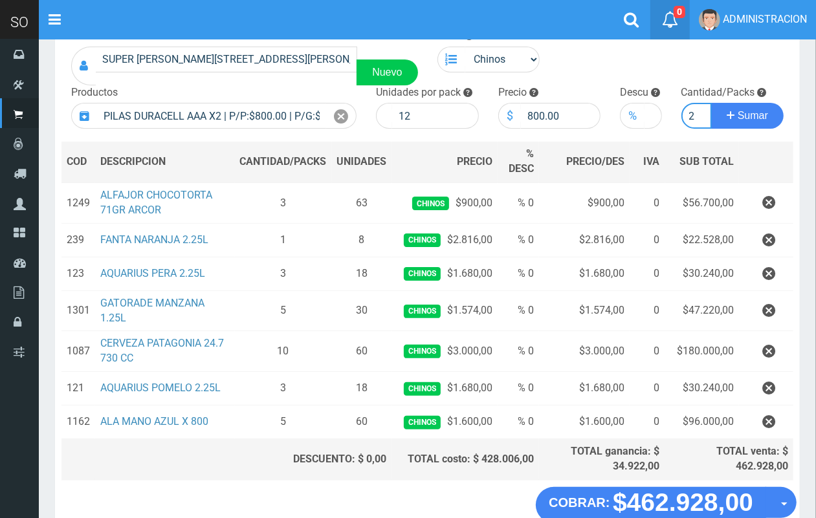
scroll to position [0, 1]
type input "2"
click at [711, 103] on button "Sumar" at bounding box center [747, 116] width 72 height 26
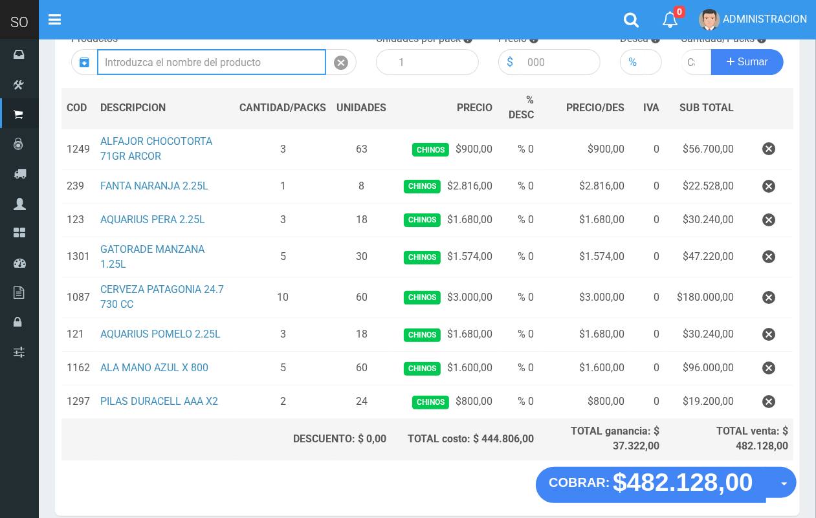
scroll to position [162, 0]
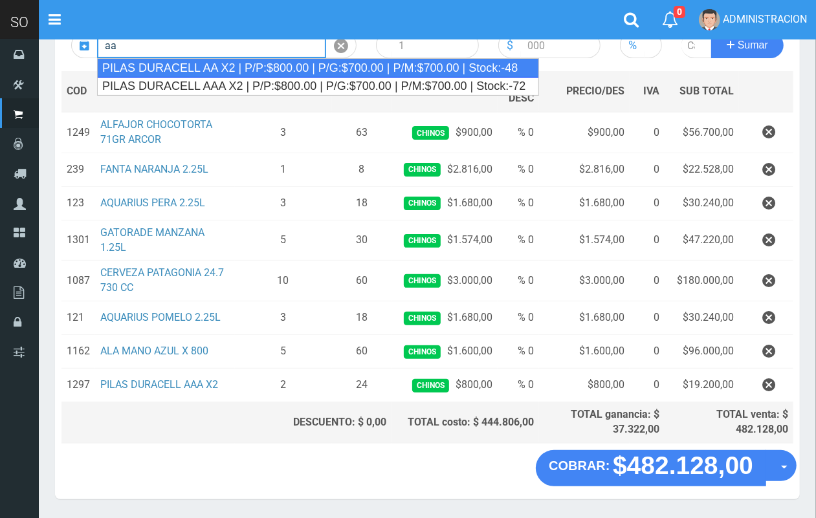
click at [243, 70] on div "PILAS DURACELL AA X2 | P/P:$800.00 | P/G:$700.00 | P/M:$700.00 | Stock:-48" at bounding box center [318, 67] width 442 height 19
type input "PILAS DURACELL AA X2 | P/P:$800.00 | P/G:$700.00 | P/M:$700.00 | Stock:-48"
type input "12"
type input "800.00"
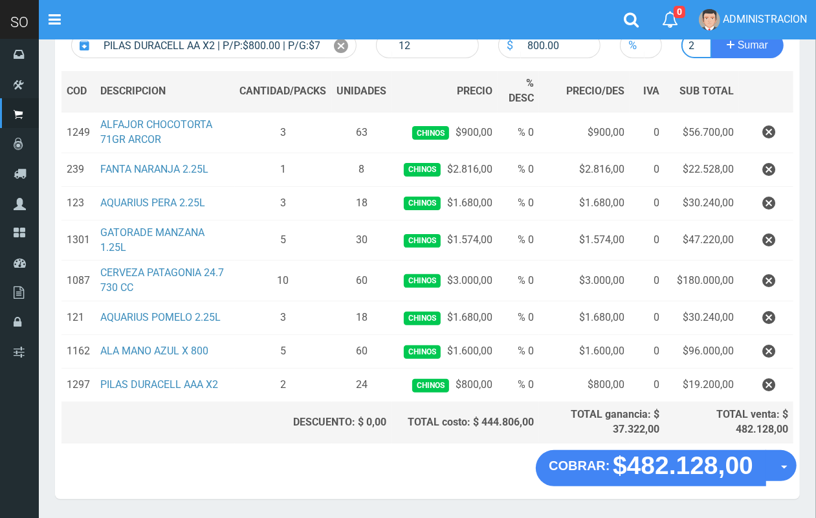
scroll to position [0, 1]
type input "2"
click at [711, 32] on button "Sumar" at bounding box center [747, 45] width 72 height 26
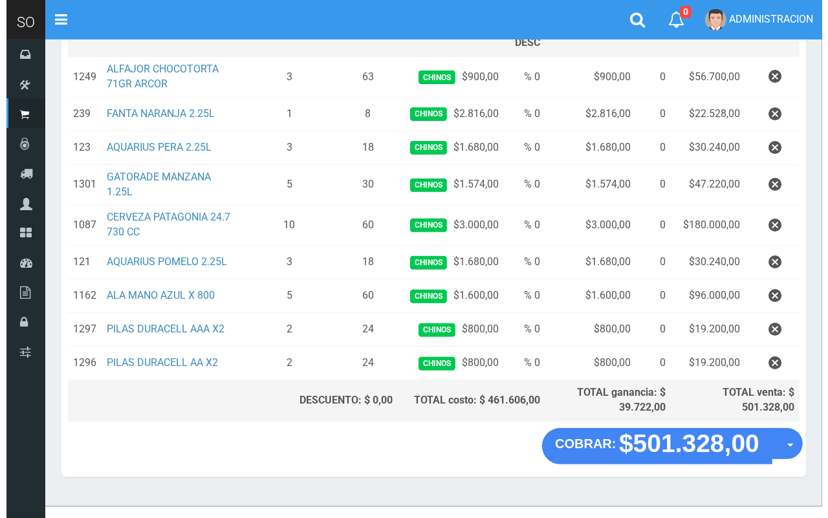
scroll to position [236, 0]
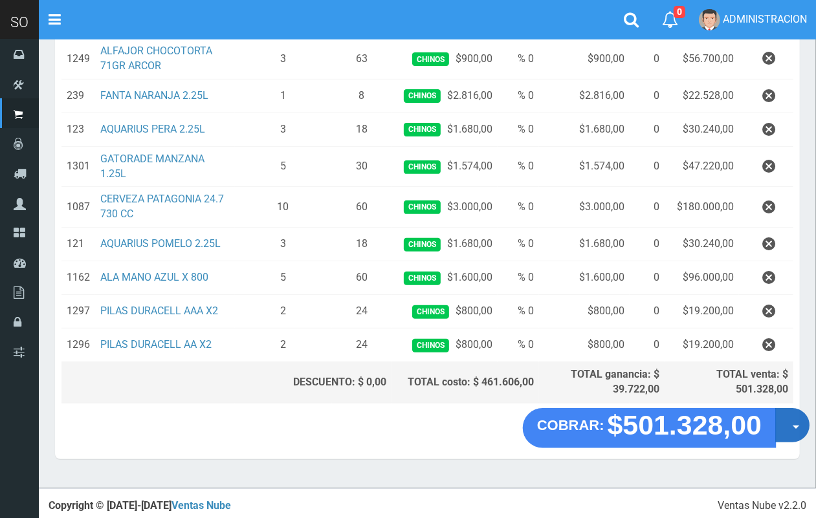
click at [788, 439] on button "Opciones" at bounding box center [792, 425] width 34 height 34
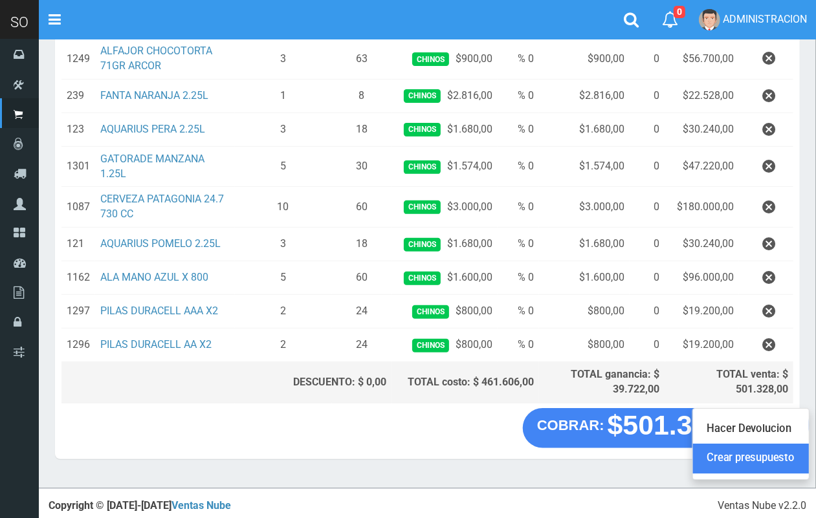
click at [781, 464] on link "Crear presupuesto" at bounding box center [751, 459] width 116 height 30
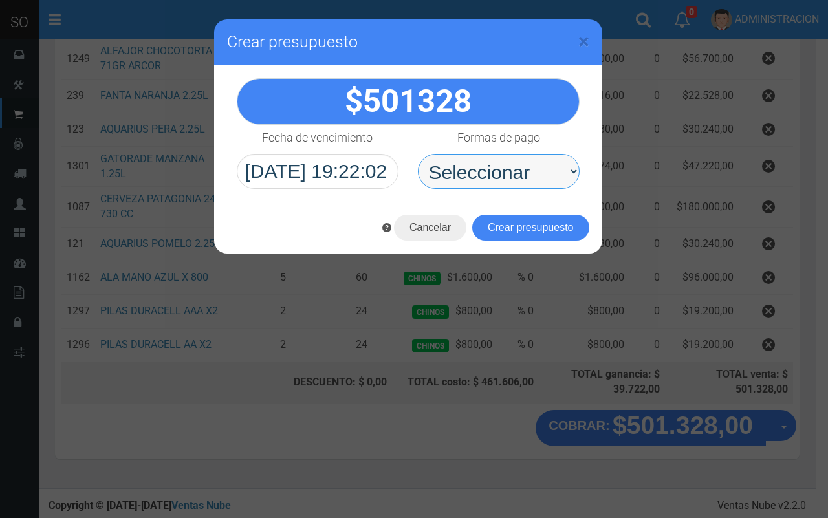
drag, startPoint x: 502, startPoint y: 194, endPoint x: 508, endPoint y: 188, distance: 9.1
click at [505, 185] on select "Seleccionar Efectivo Tarjeta de Crédito Depósito Débito" at bounding box center [499, 171] width 162 height 35
select select "Efectivo"
click at [418, 154] on select "Seleccionar Efectivo Tarjeta de Crédito Depósito Débito" at bounding box center [499, 171] width 162 height 35
drag, startPoint x: 534, startPoint y: 226, endPoint x: 623, endPoint y: 223, distance: 88.7
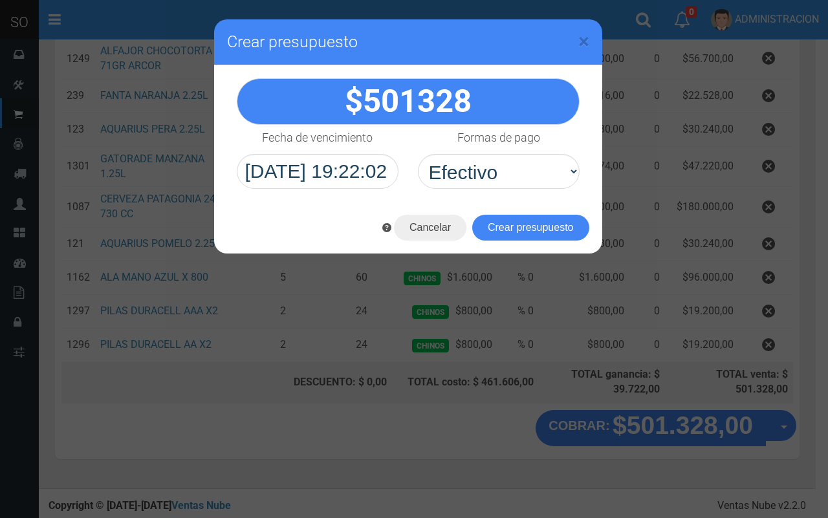
click at [535, 225] on button "Crear presupuesto" at bounding box center [530, 228] width 117 height 26
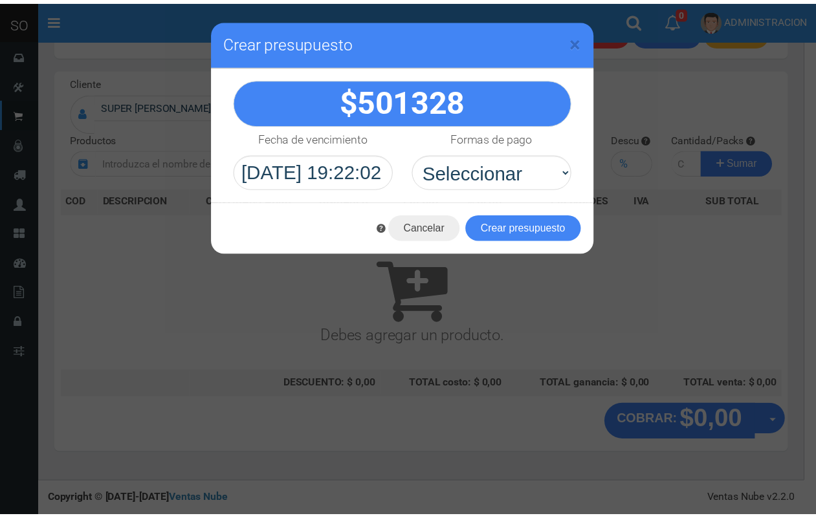
scroll to position [0, 0]
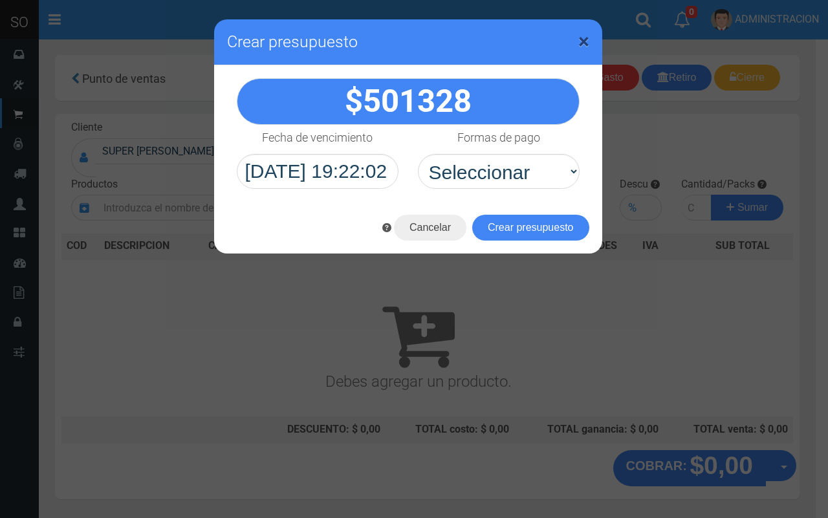
click at [586, 41] on span "×" at bounding box center [583, 41] width 11 height 25
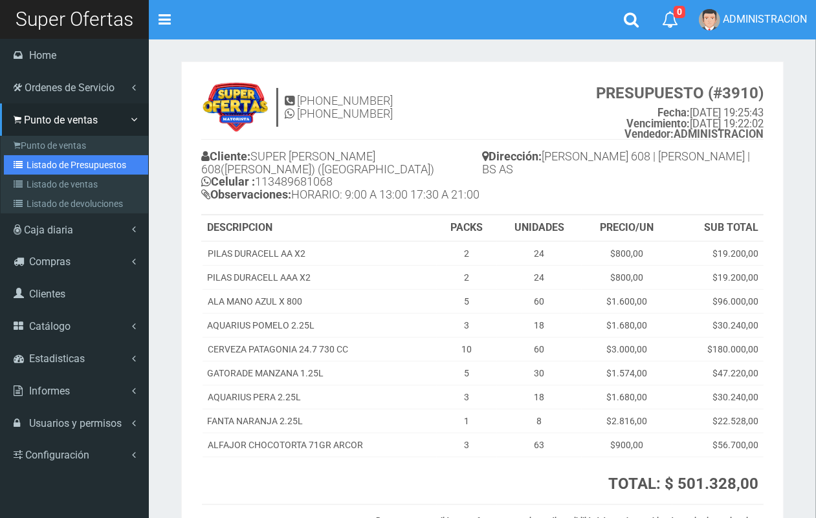
click at [50, 156] on link "Listado de Presupuestos" at bounding box center [76, 164] width 144 height 19
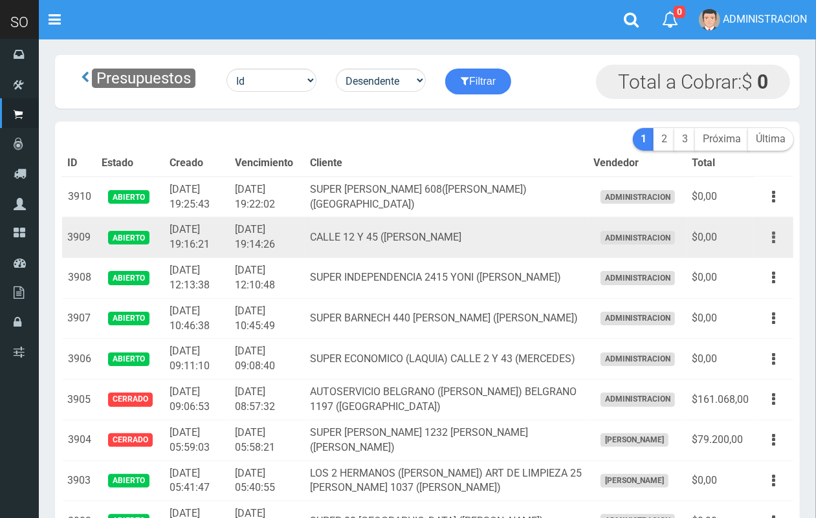
drag, startPoint x: 772, startPoint y: 230, endPoint x: 765, endPoint y: 250, distance: 21.1
click at [773, 230] on icon "button" at bounding box center [773, 237] width 3 height 23
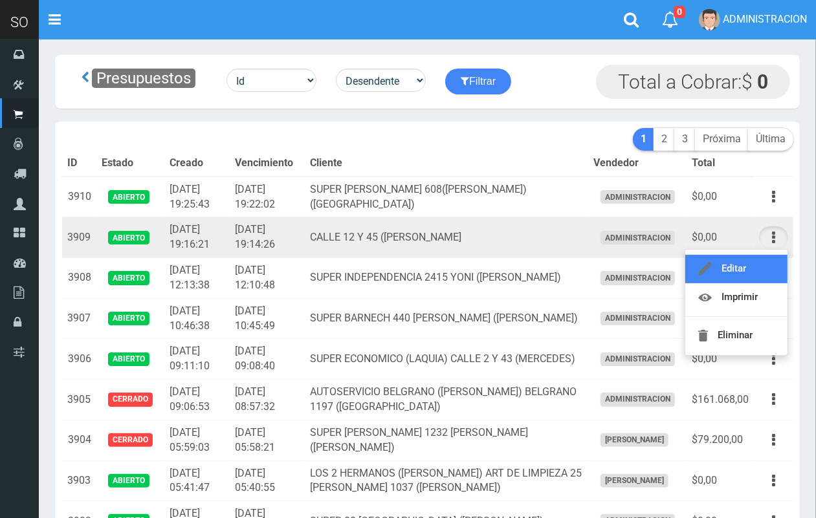
click at [757, 256] on link "Editar" at bounding box center [736, 269] width 102 height 28
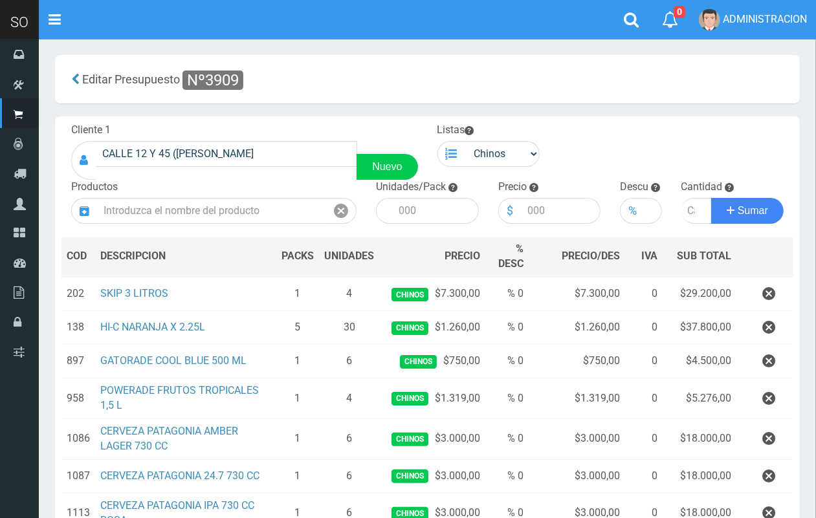
scroll to position [173, 0]
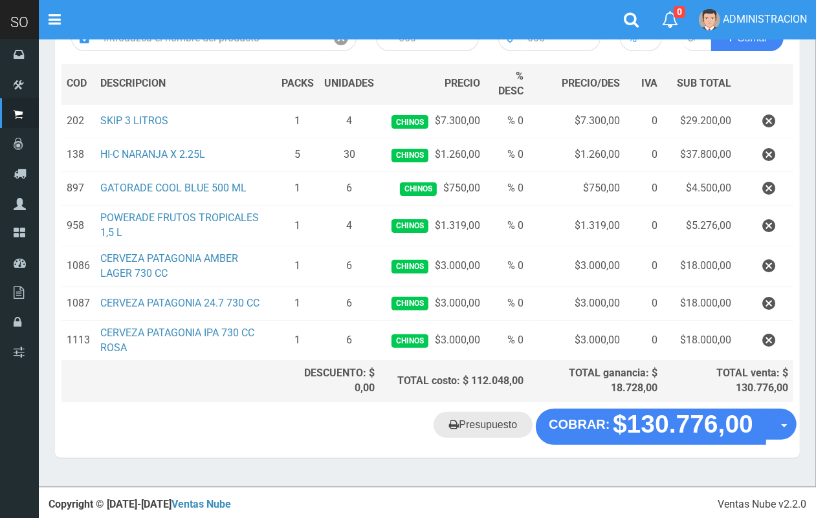
click at [483, 420] on link "Presupuesto" at bounding box center [482, 425] width 99 height 26
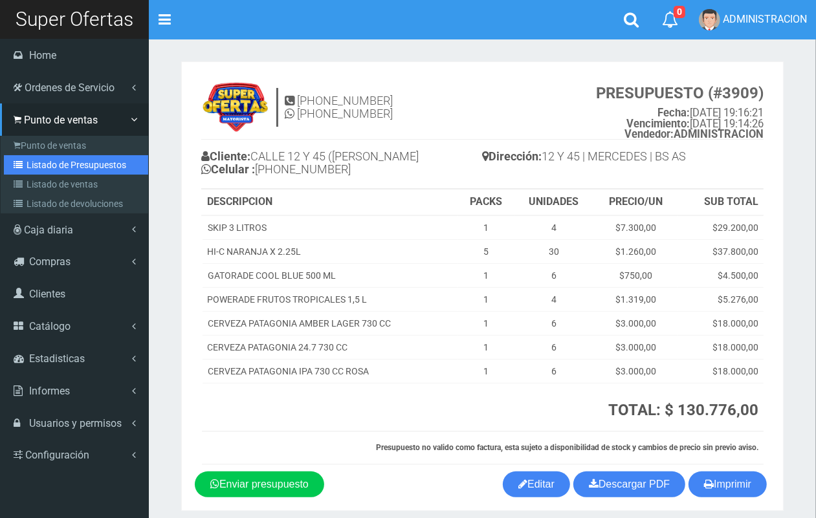
click at [57, 162] on link "Listado de Presupuestos" at bounding box center [76, 164] width 144 height 19
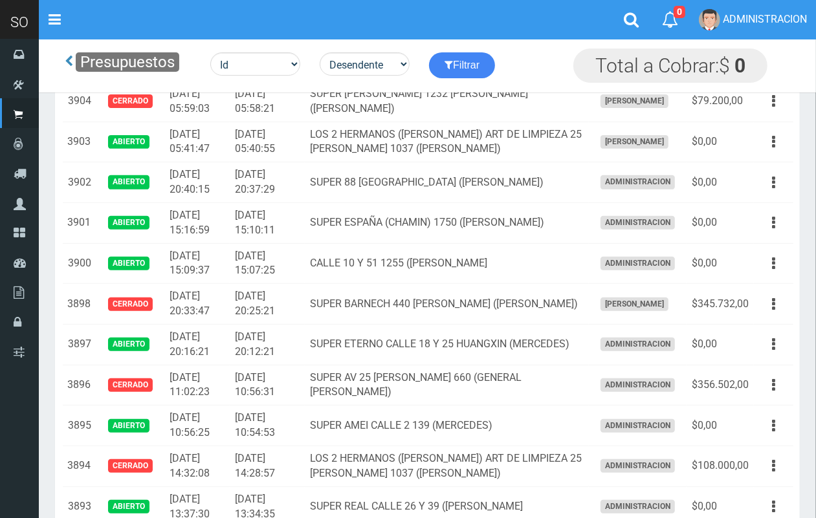
scroll to position [443, 0]
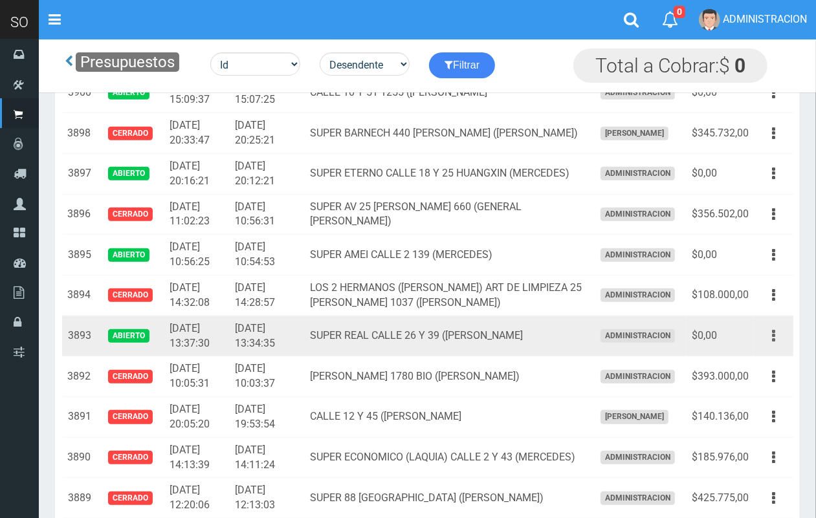
click at [777, 340] on button "button" at bounding box center [773, 336] width 29 height 23
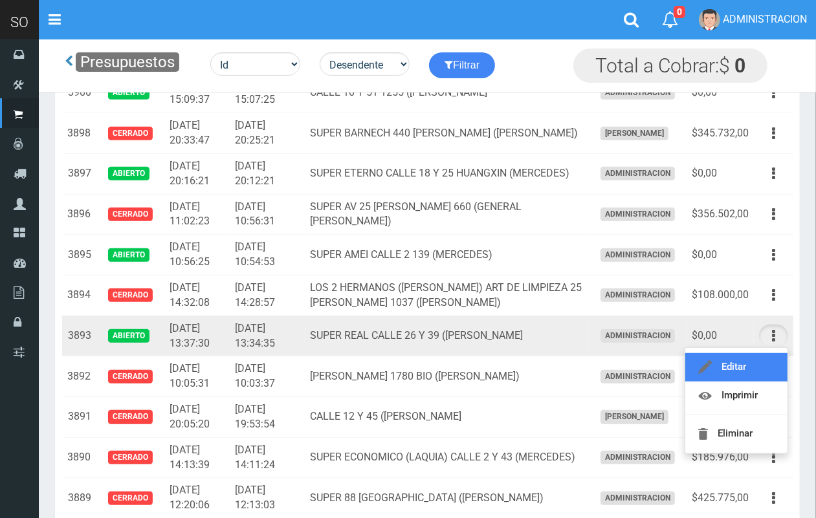
click at [754, 356] on link "Editar" at bounding box center [736, 367] width 102 height 28
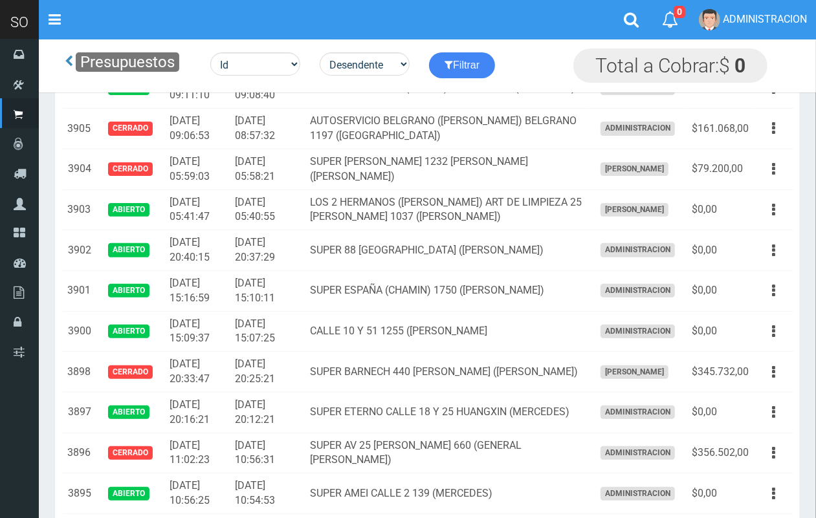
scroll to position [34, 0]
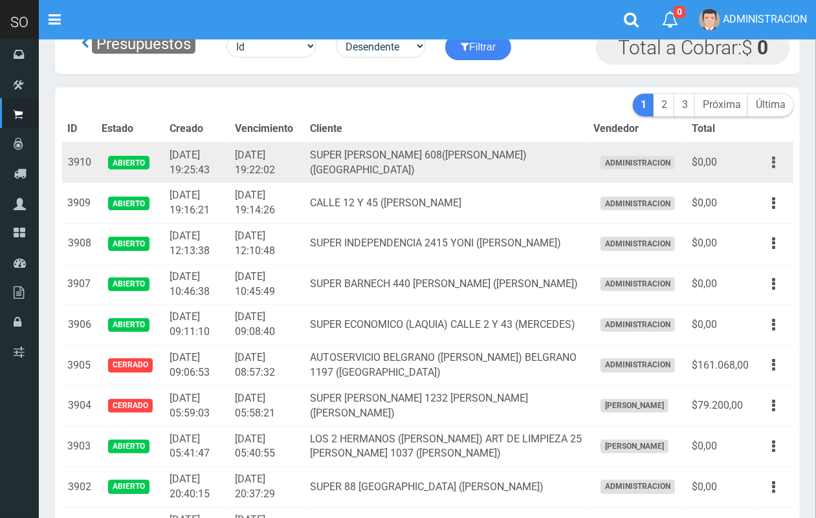
click at [770, 162] on button "button" at bounding box center [773, 162] width 29 height 23
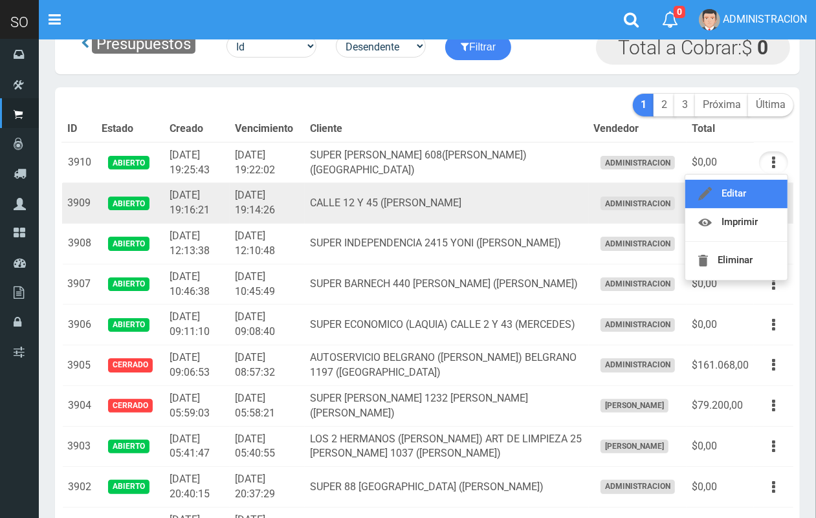
click at [743, 195] on link "Editar" at bounding box center [736, 194] width 102 height 28
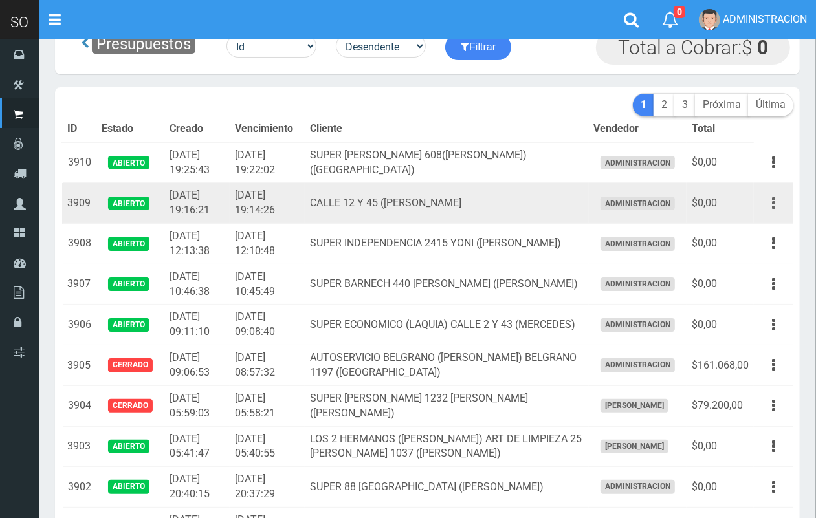
click at [778, 197] on button "button" at bounding box center [773, 203] width 29 height 23
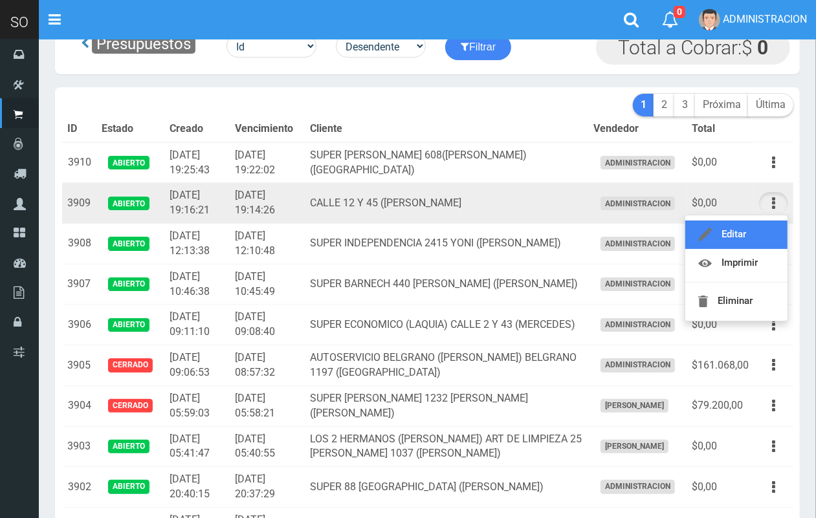
click at [754, 228] on link "Editar" at bounding box center [736, 235] width 102 height 28
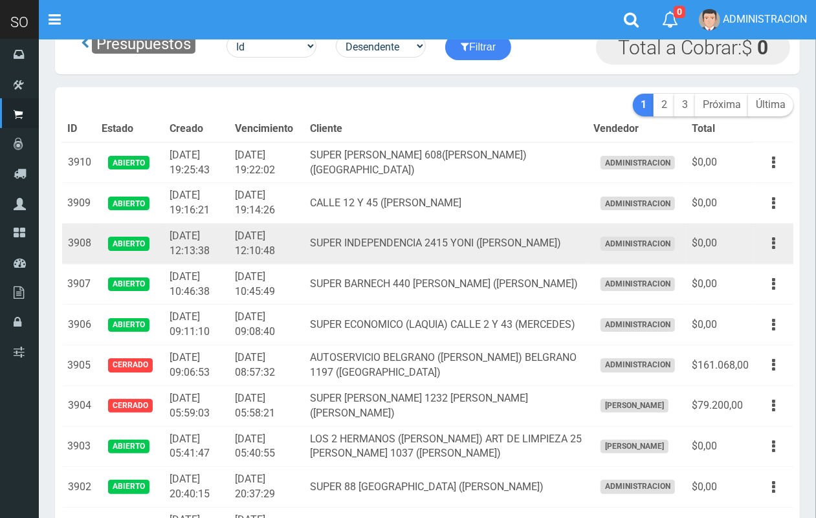
click at [777, 255] on td "Editar Imprimir Eliminar" at bounding box center [773, 244] width 39 height 41
click at [774, 243] on icon "button" at bounding box center [773, 243] width 3 height 23
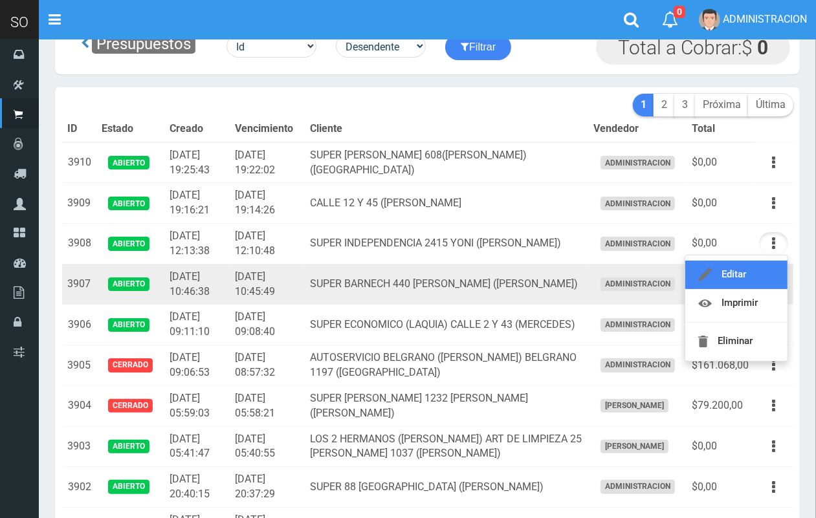
click at [765, 272] on link "Editar" at bounding box center [736, 275] width 102 height 28
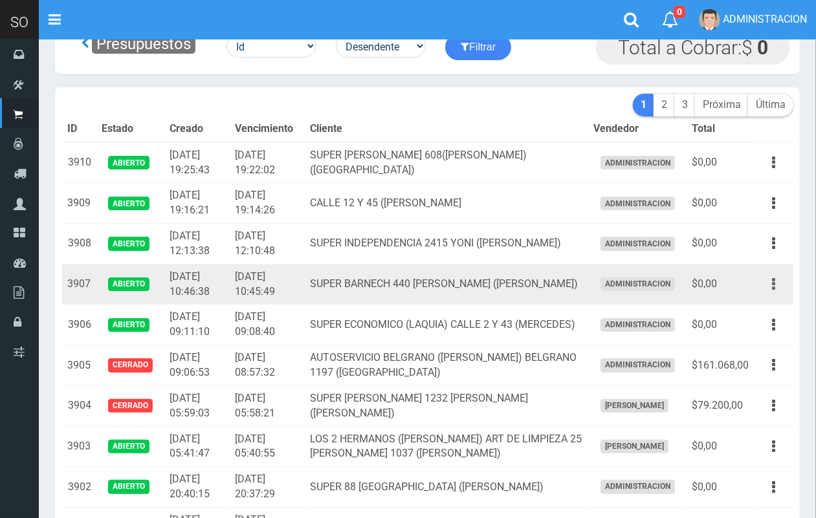
click at [774, 281] on icon "button" at bounding box center [773, 284] width 3 height 23
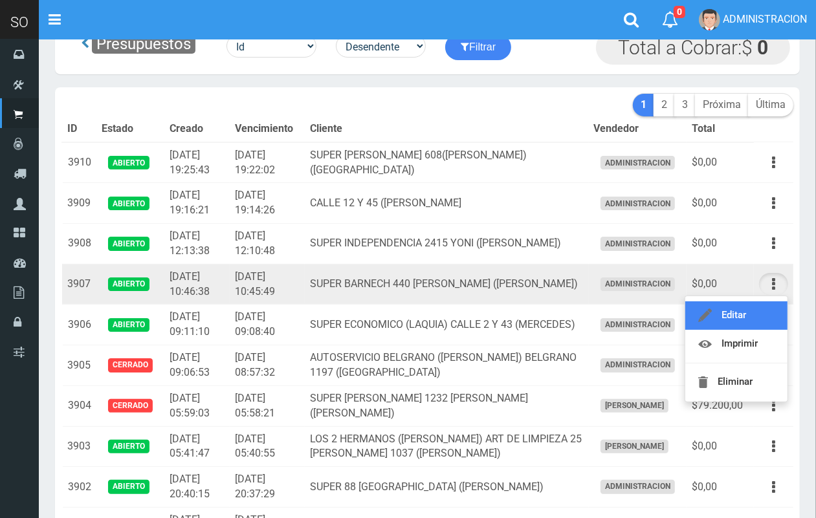
click at [752, 318] on link "Editar" at bounding box center [736, 315] width 102 height 28
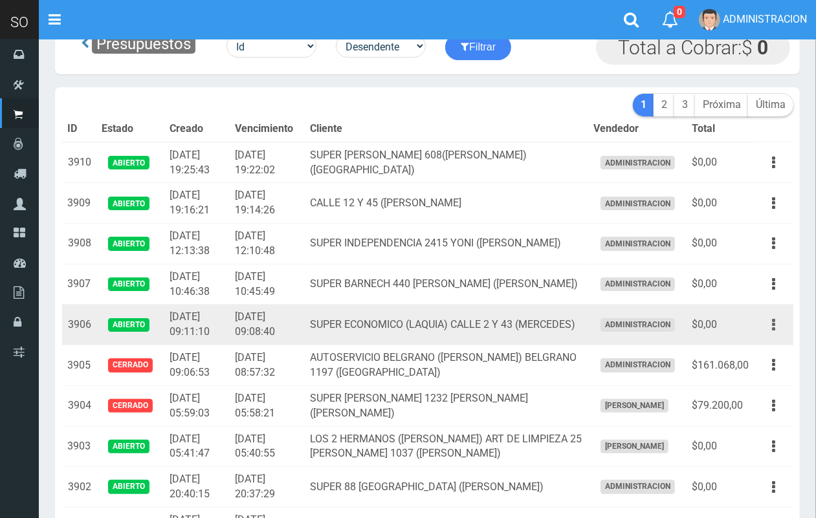
drag, startPoint x: 775, startPoint y: 322, endPoint x: 765, endPoint y: 324, distance: 10.5
click at [774, 322] on button "button" at bounding box center [773, 325] width 29 height 23
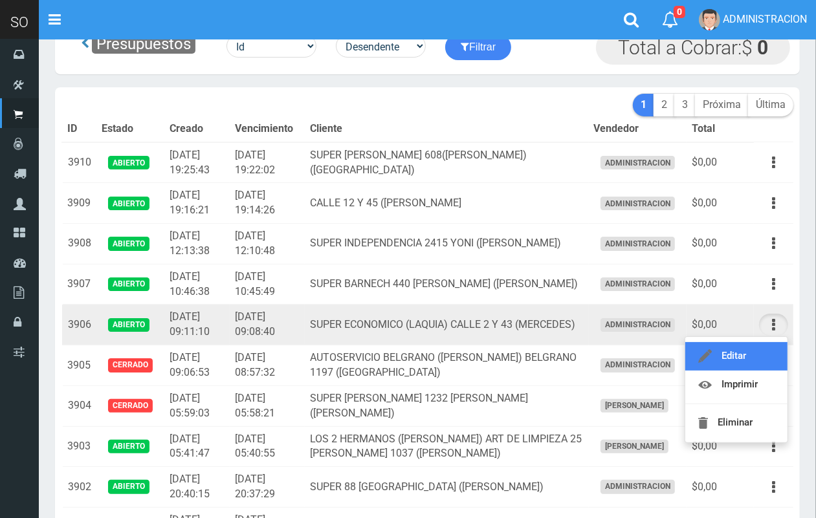
click at [747, 345] on link "Editar" at bounding box center [736, 356] width 102 height 28
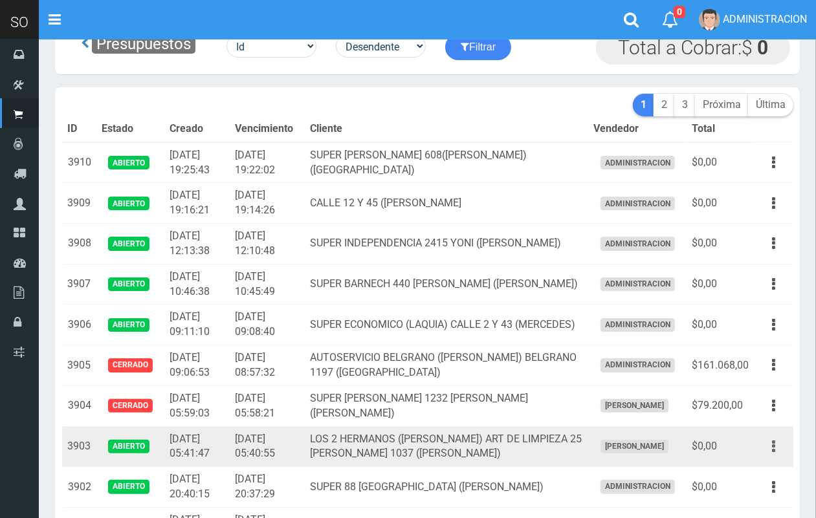
click at [778, 442] on button "button" at bounding box center [773, 446] width 29 height 23
click at [768, 470] on link "Editar" at bounding box center [736, 478] width 102 height 28
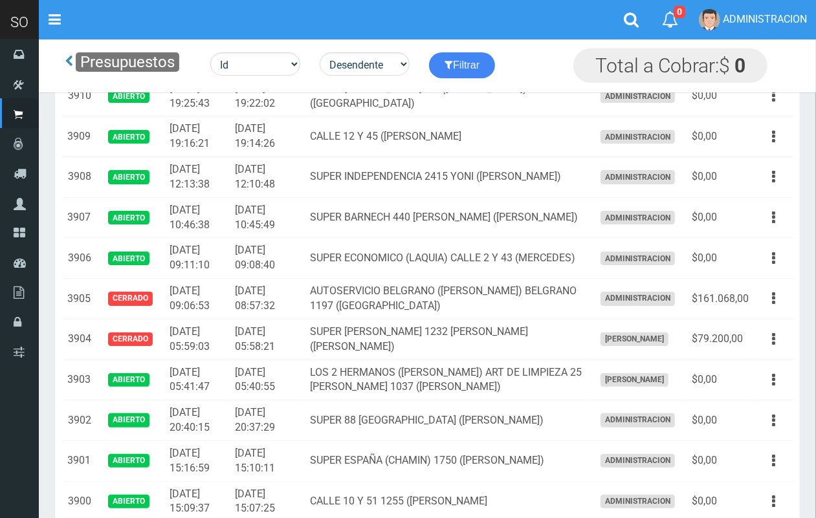
scroll to position [102, 0]
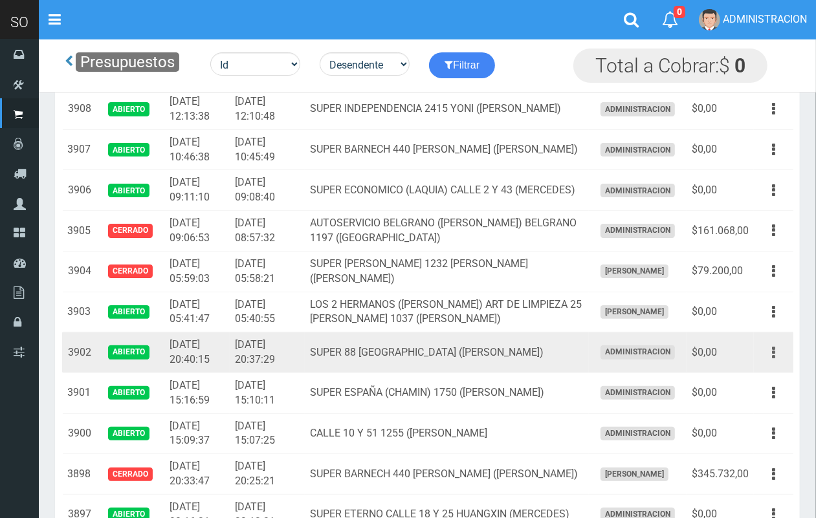
click at [770, 348] on button "button" at bounding box center [773, 353] width 29 height 23
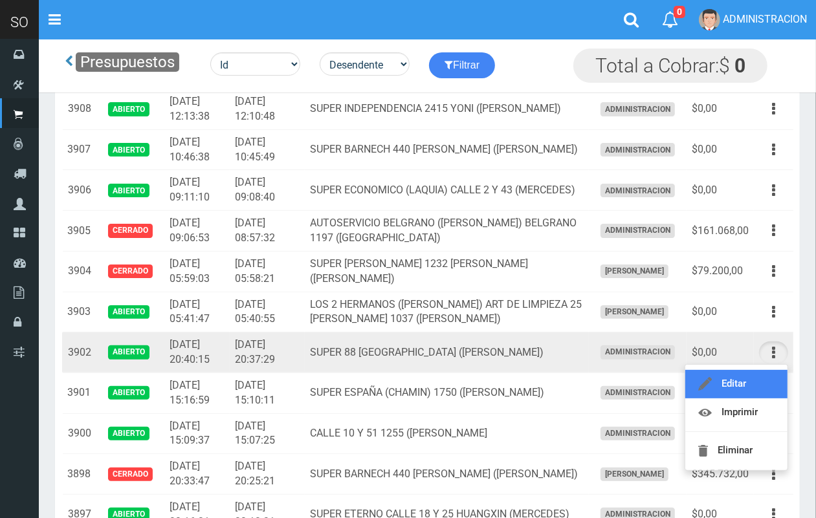
click at [747, 385] on link "Editar" at bounding box center [736, 384] width 102 height 28
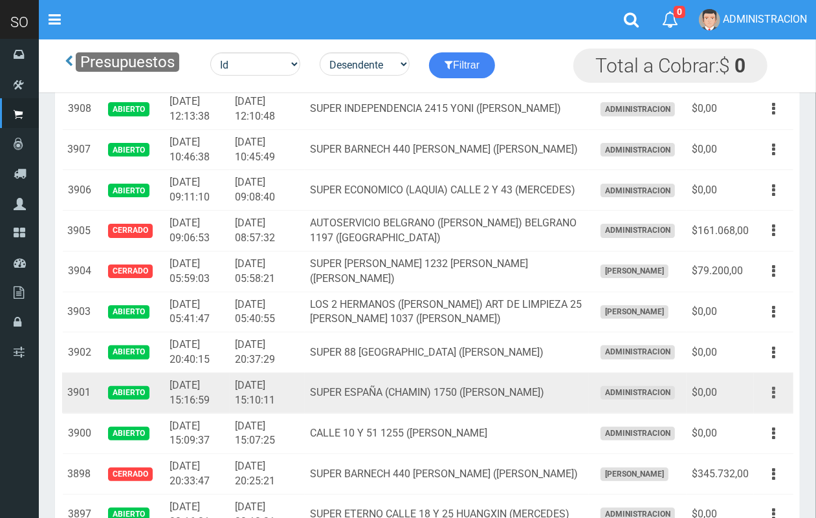
click at [777, 391] on button "button" at bounding box center [773, 393] width 29 height 23
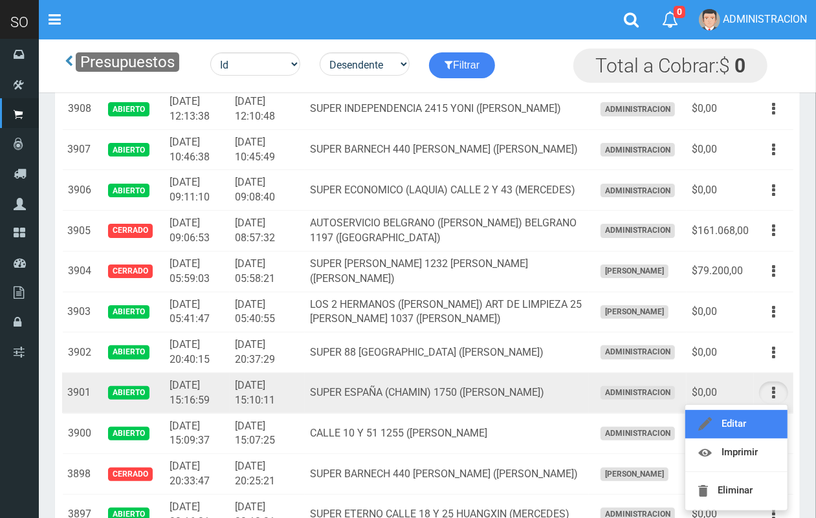
click at [758, 418] on link "Editar" at bounding box center [736, 424] width 102 height 28
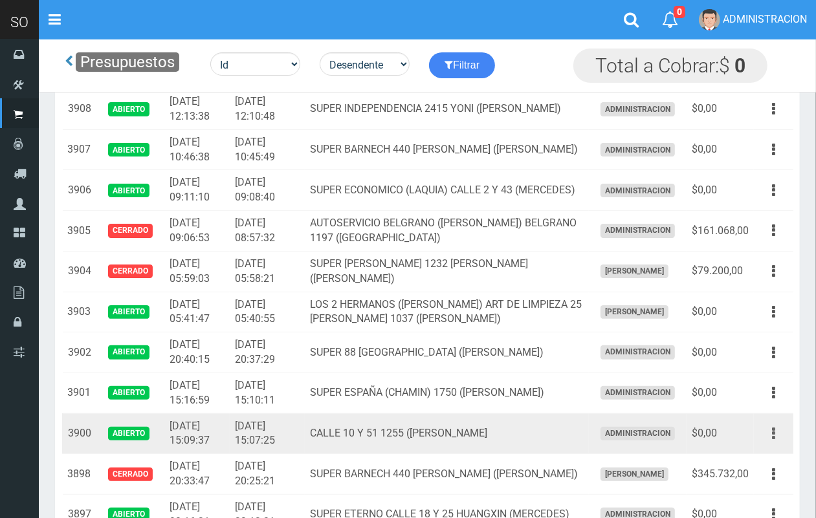
drag, startPoint x: 775, startPoint y: 435, endPoint x: 757, endPoint y: 451, distance: 24.2
click at [775, 435] on button "button" at bounding box center [773, 433] width 29 height 23
click at [752, 461] on link "Editar" at bounding box center [736, 465] width 102 height 28
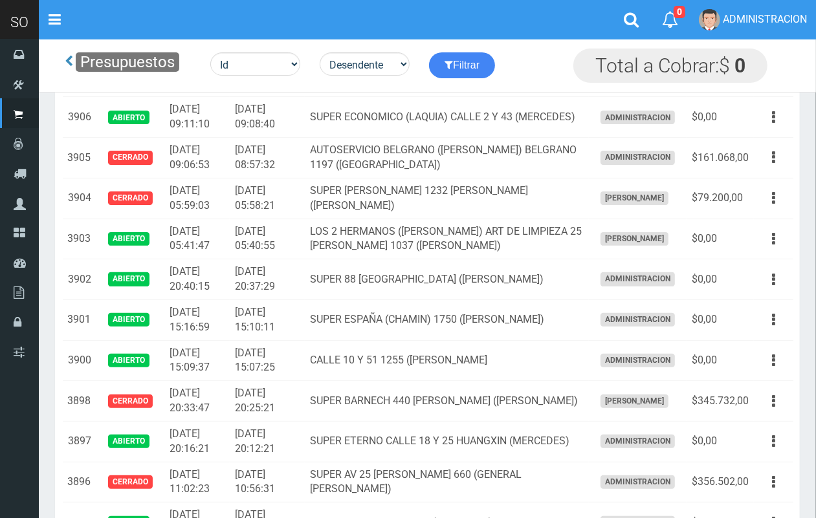
scroll to position [199, 0]
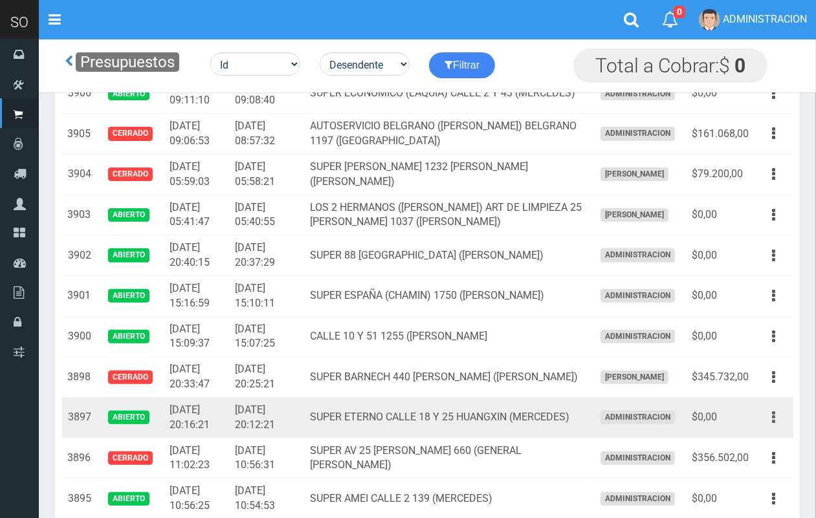
click at [776, 415] on button "button" at bounding box center [773, 417] width 29 height 23
click at [763, 448] on link "Editar" at bounding box center [736, 449] width 102 height 28
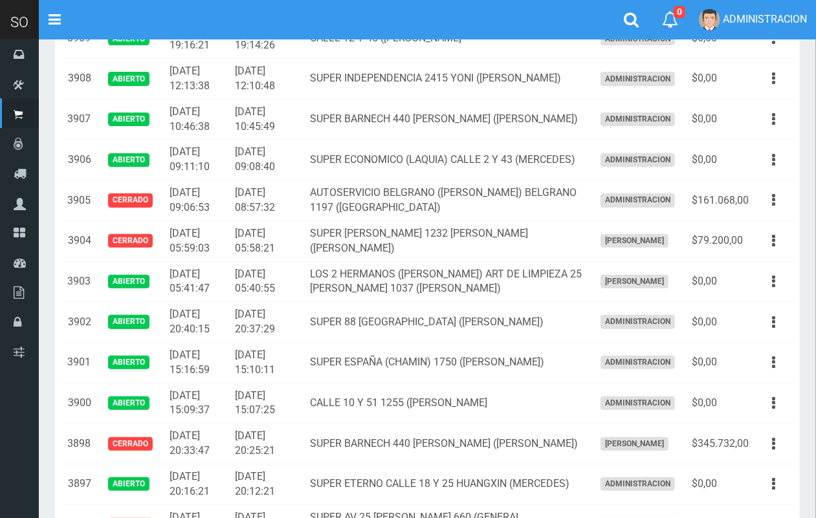
scroll to position [0, 0]
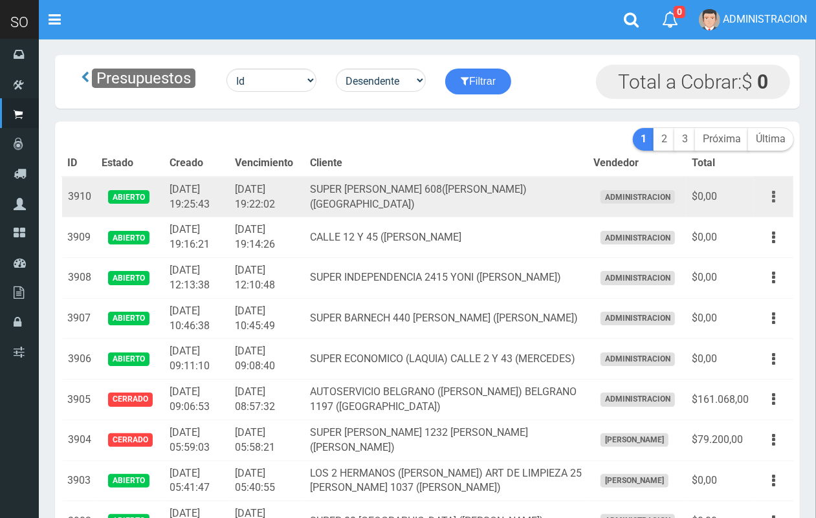
click at [779, 198] on button "button" at bounding box center [773, 197] width 29 height 23
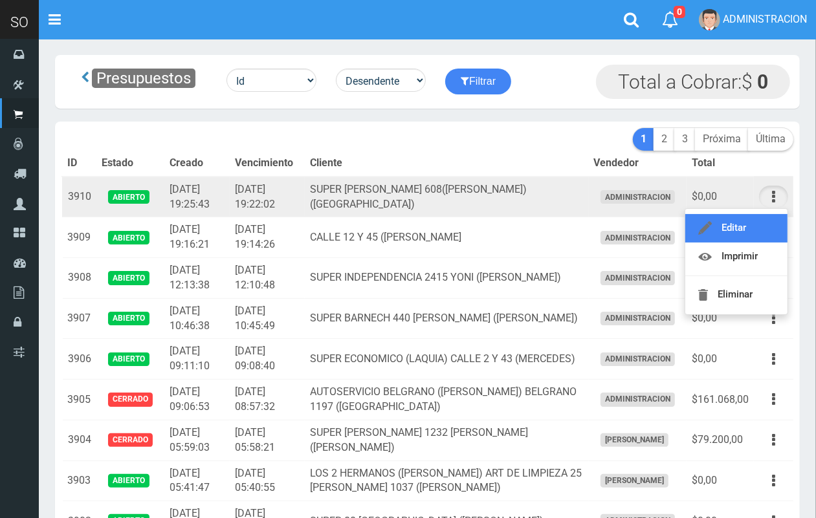
click at [735, 228] on link "Editar" at bounding box center [736, 228] width 102 height 28
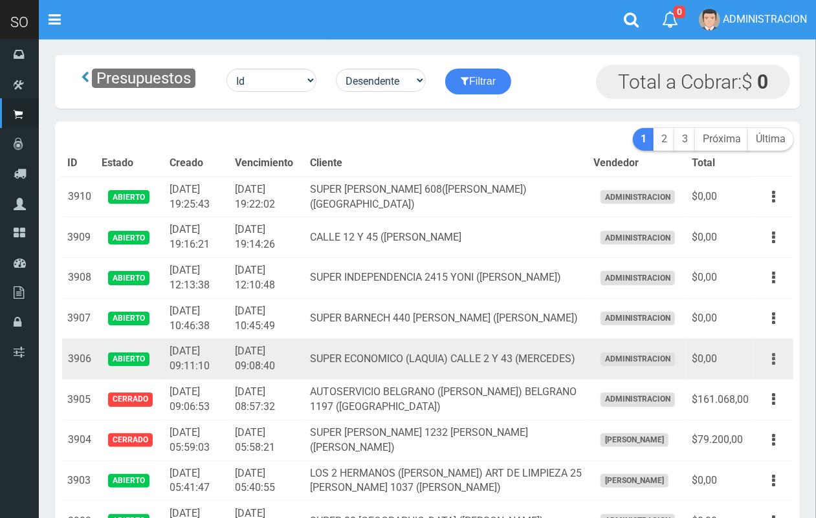
drag, startPoint x: 781, startPoint y: 356, endPoint x: 770, endPoint y: 365, distance: 14.7
click at [780, 356] on button "button" at bounding box center [773, 359] width 29 height 23
click at [767, 374] on ul "Editar Imprimir Eliminar" at bounding box center [735, 424] width 103 height 107
click at [765, 360] on button "button" at bounding box center [773, 359] width 29 height 23
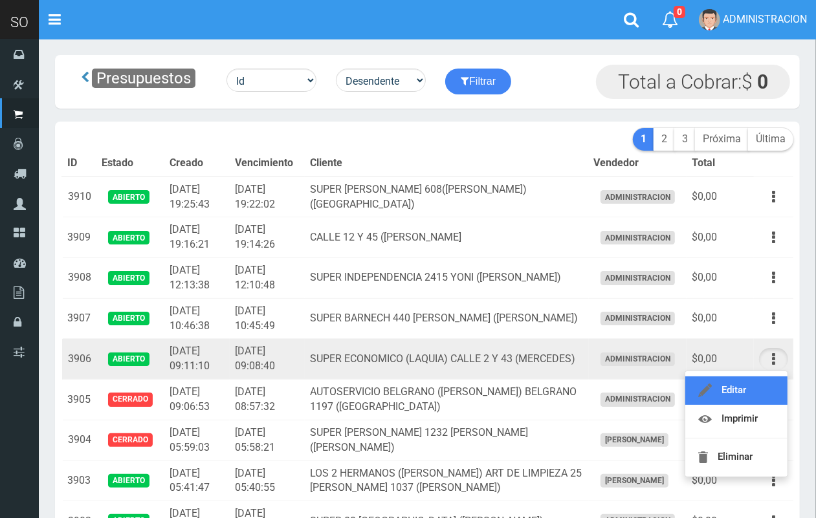
click at [749, 389] on link "Editar" at bounding box center [736, 390] width 102 height 28
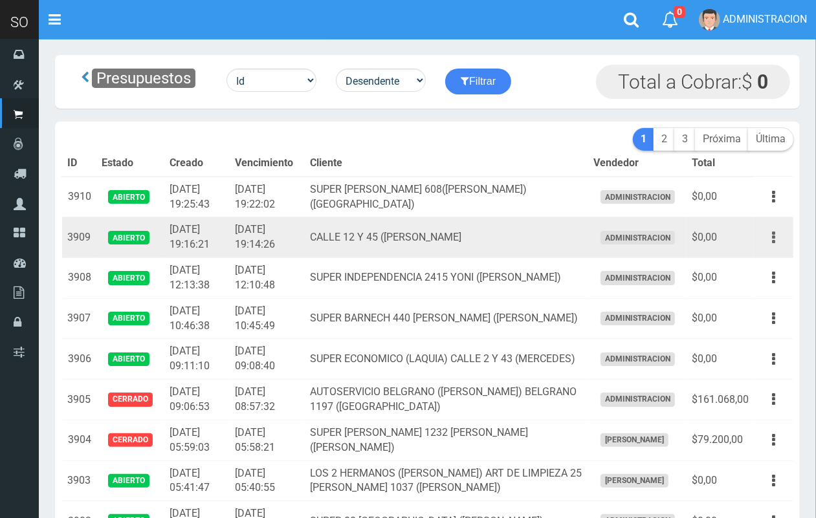
click at [783, 235] on button "button" at bounding box center [773, 237] width 29 height 23
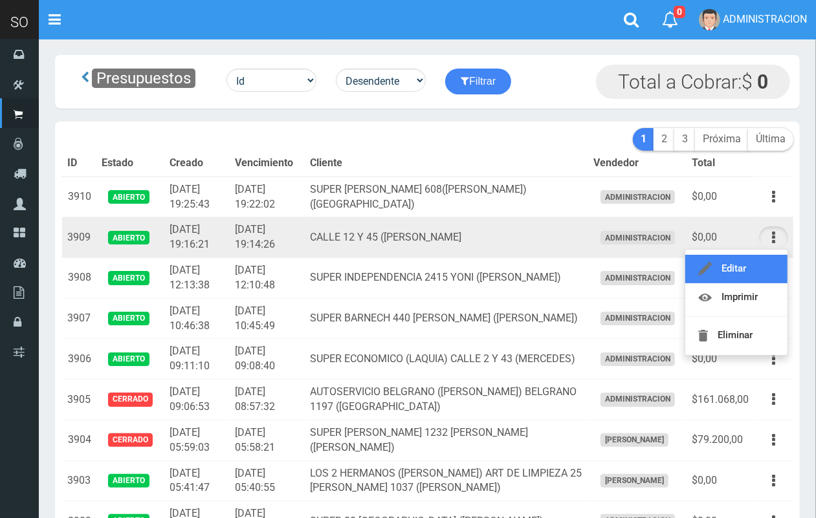
click at [765, 269] on link "Editar" at bounding box center [736, 269] width 102 height 28
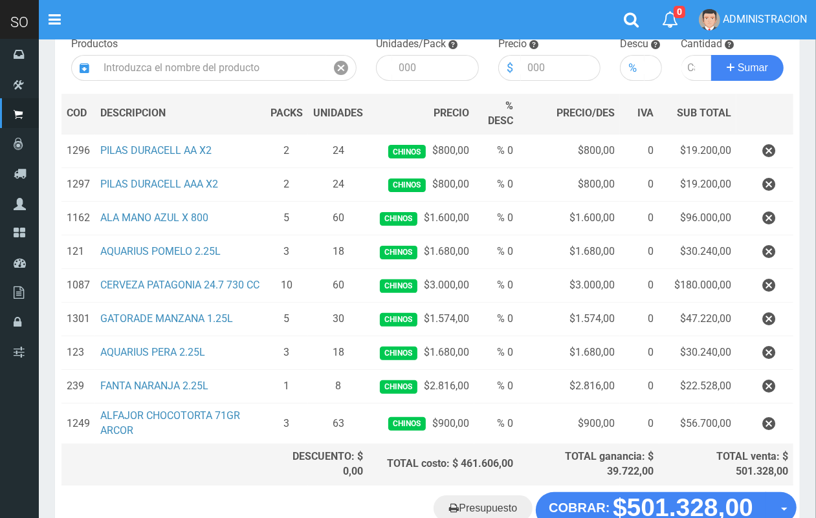
scroll to position [146, 0]
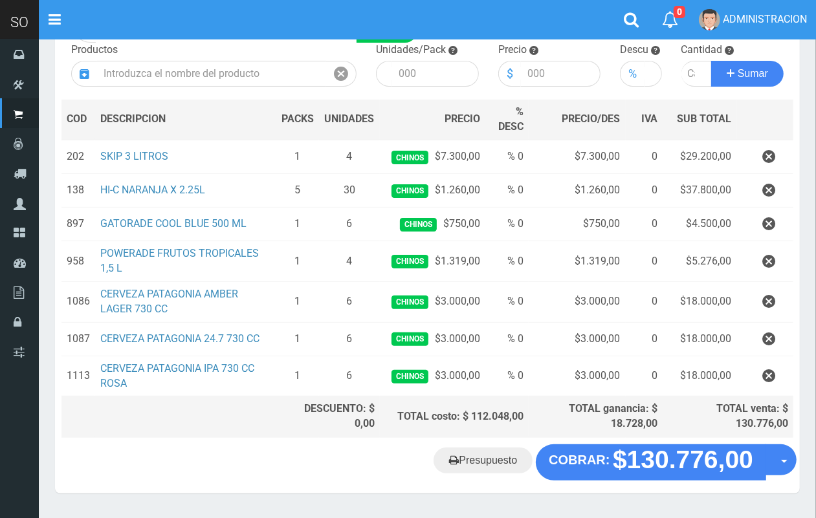
scroll to position [162, 0]
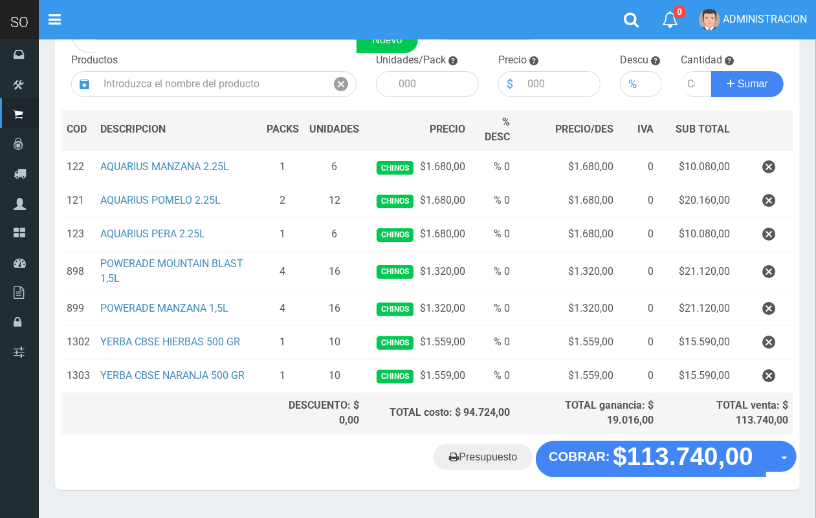
scroll to position [127, 0]
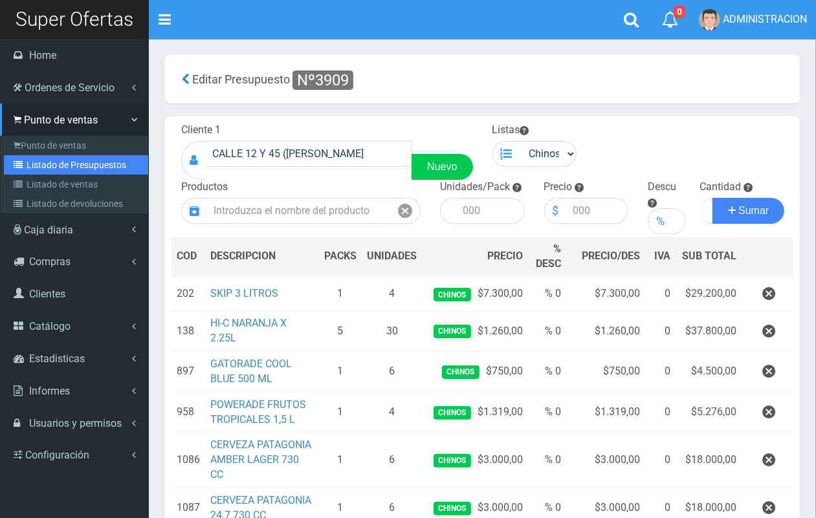
click at [68, 172] on link "Listado de Presupuestos" at bounding box center [76, 164] width 144 height 19
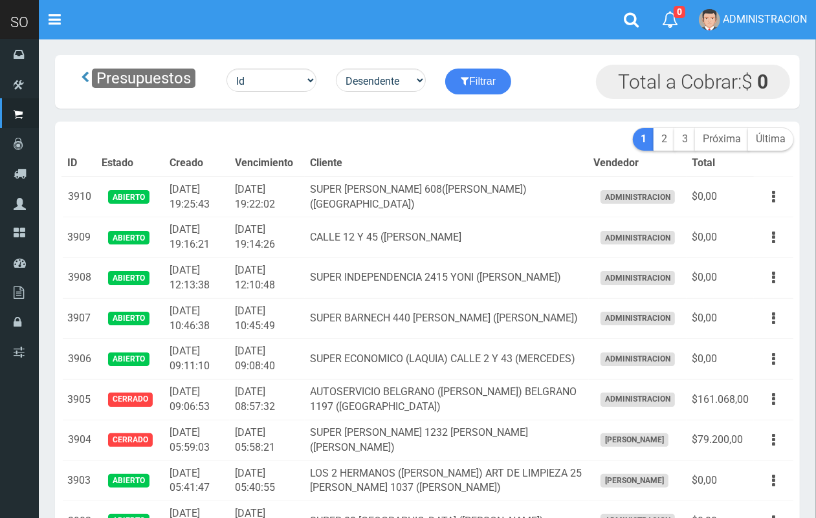
scroll to position [68, 0]
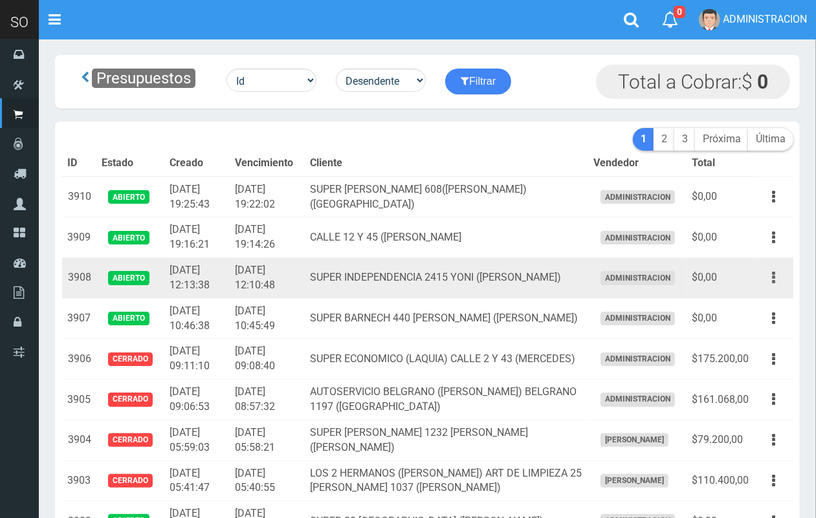
click at [775, 281] on button "button" at bounding box center [773, 277] width 29 height 23
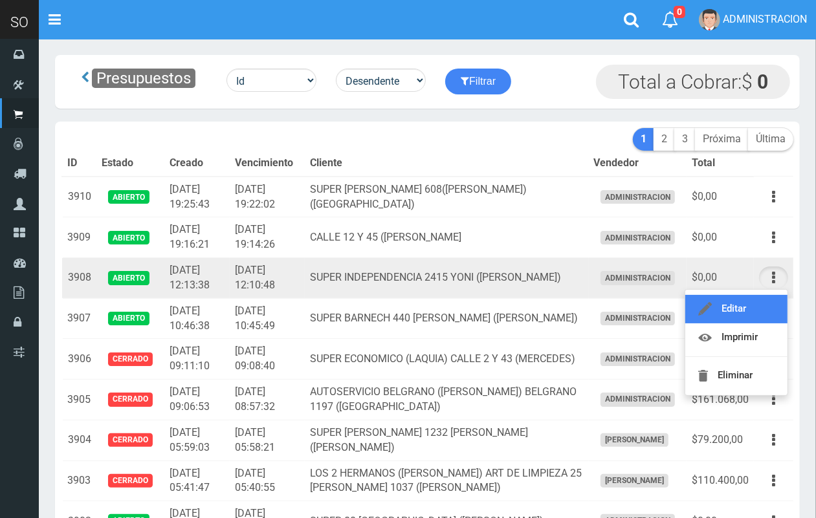
click at [749, 298] on link "Editar" at bounding box center [736, 309] width 102 height 28
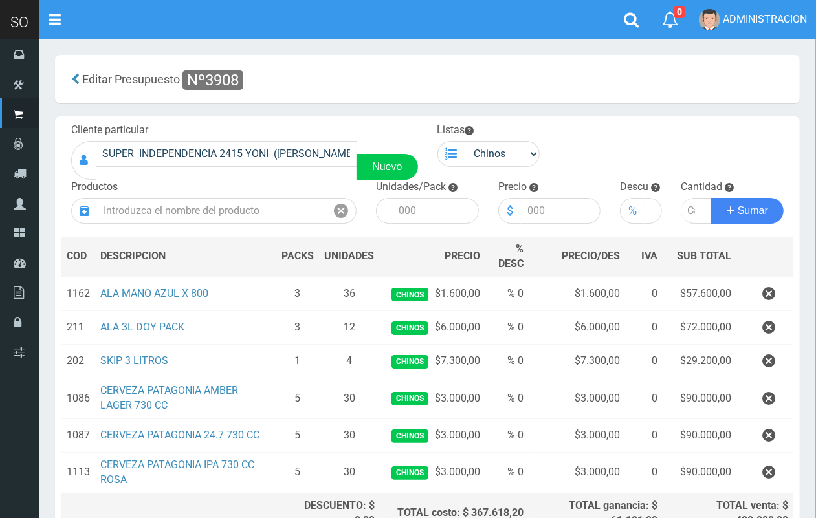
click at [773, 288] on icon "button" at bounding box center [768, 294] width 13 height 23
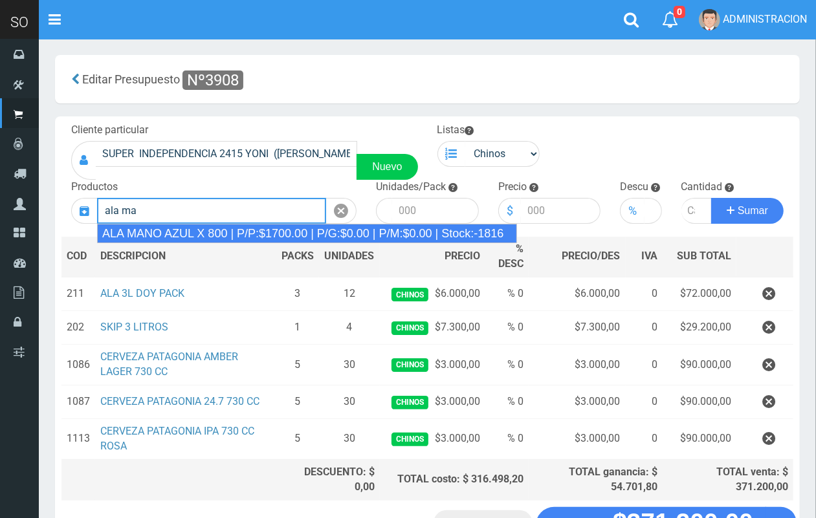
click at [288, 239] on div "ALA MANO AZUL X 800 | P/P:$1700.00 | P/G:$0.00 | P/M:$0.00 | Stock:-1816" at bounding box center [307, 233] width 420 height 19
type input "ALA MANO AZUL X 800 | P/P:$1700.00 | P/G:$0.00 | P/M:$0.00 | Stock:-1816"
type input "12"
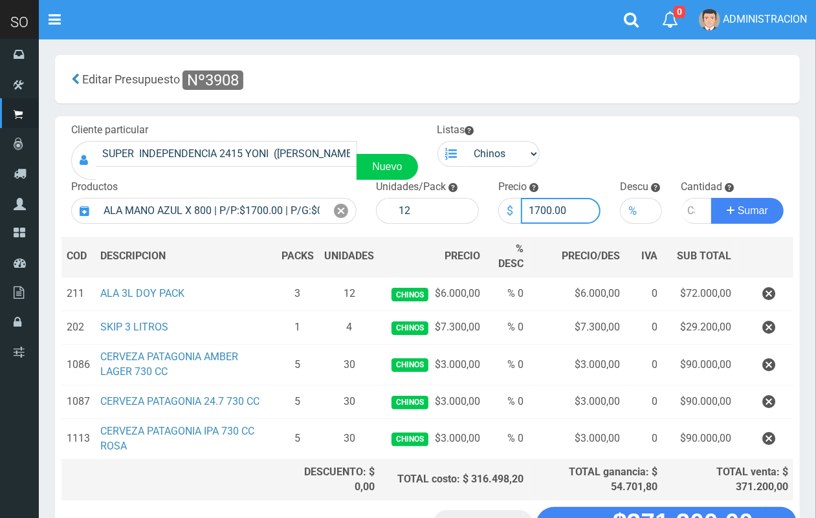
click at [541, 204] on input "1700.00" at bounding box center [561, 211] width 80 height 26
type input "1700.00"
click at [686, 208] on input "number" at bounding box center [696, 211] width 31 height 26
type input "2"
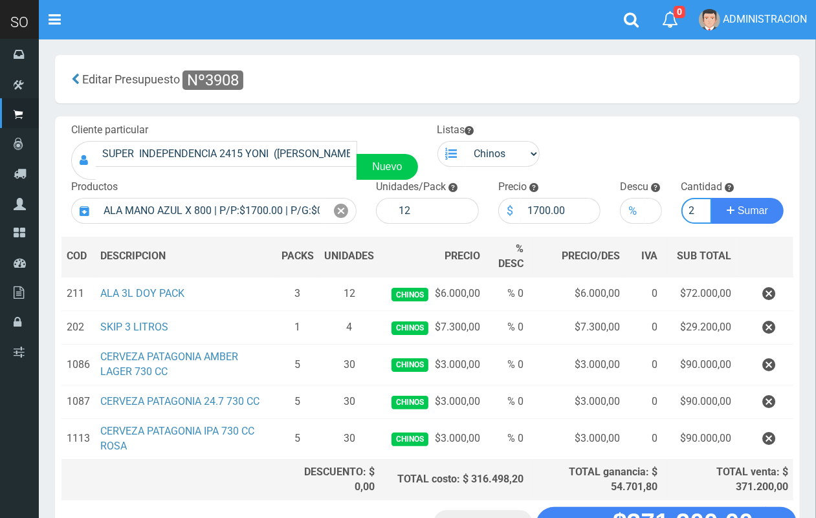
click at [711, 198] on button "Sumar" at bounding box center [747, 211] width 72 height 26
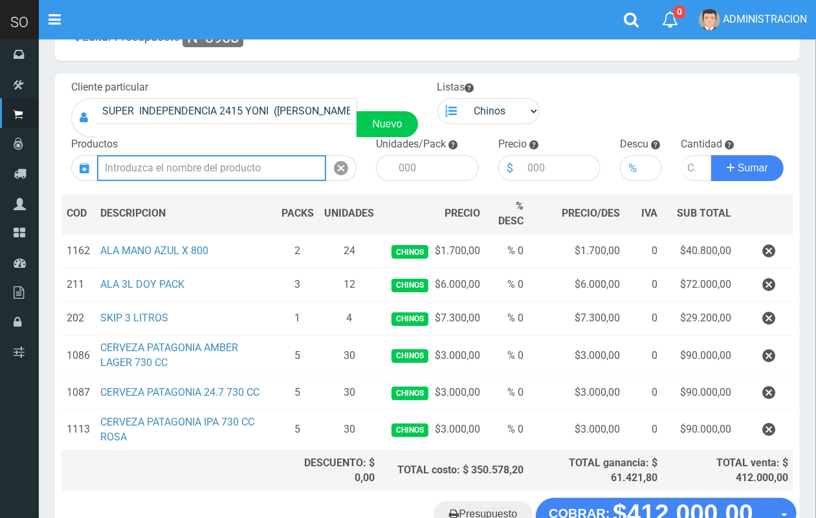
scroll to position [131, 0]
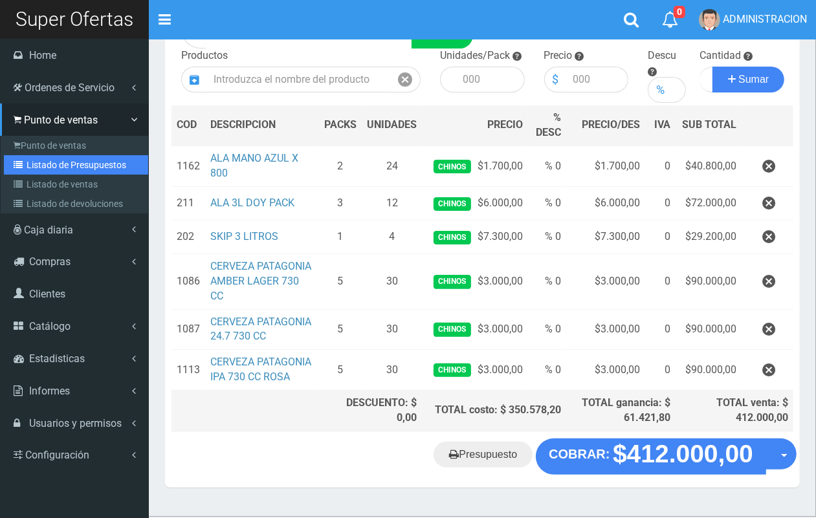
click at [59, 163] on link "Listado de Presupuestos" at bounding box center [76, 164] width 144 height 19
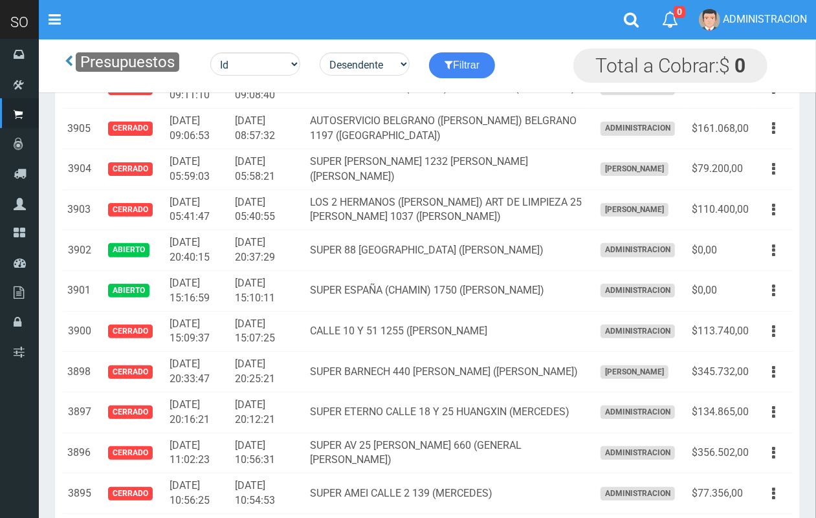
scroll to position [238, 0]
